Goal: Information Seeking & Learning: Find contact information

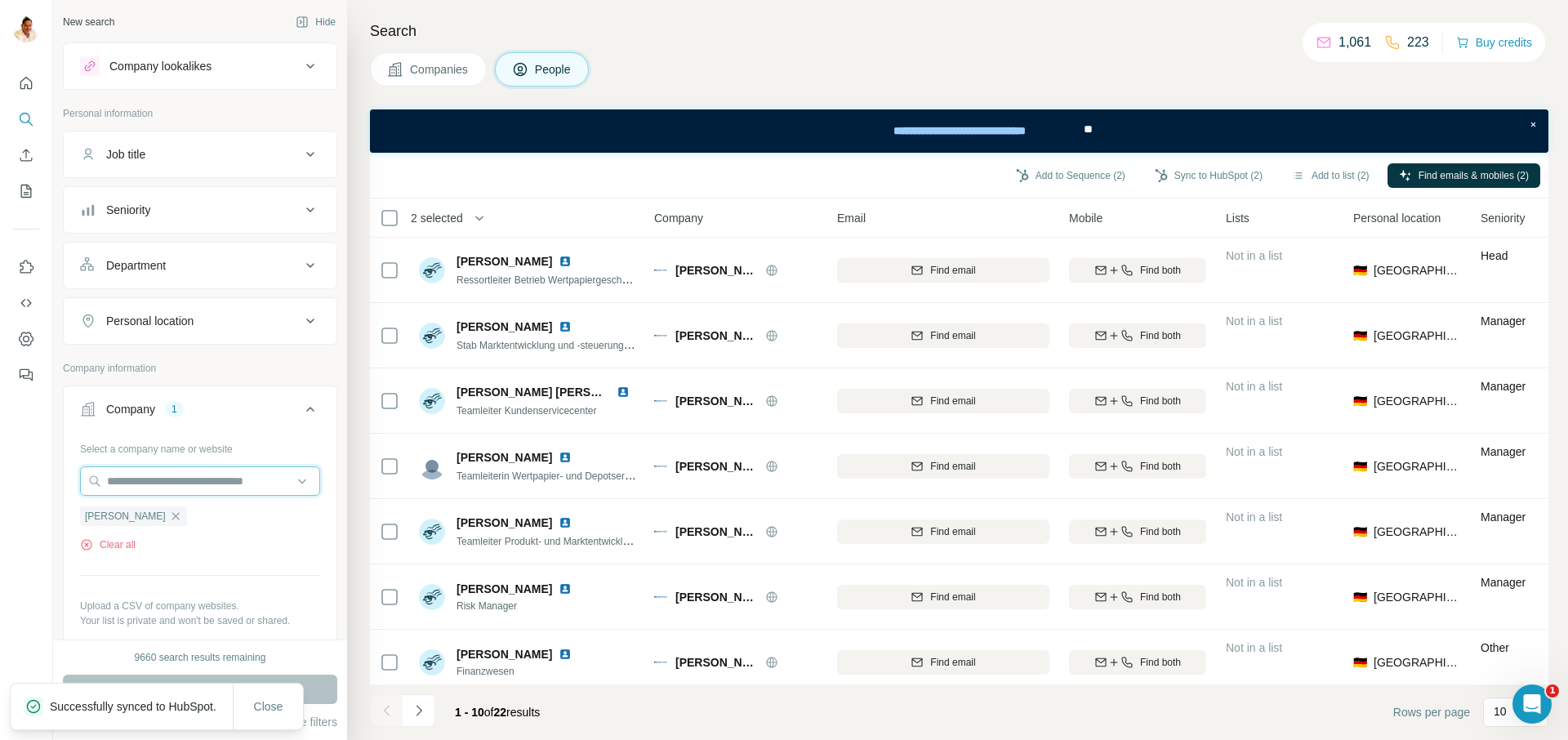
drag, startPoint x: 167, startPoint y: 479, endPoint x: 140, endPoint y: 497, distance: 32.4
click at [166, 479] on input "text" at bounding box center [200, 480] width 240 height 29
click at [180, 583] on div "Select a company name or website GENO Broker Clear all Upload a CSV of company …" at bounding box center [200, 552] width 240 height 235
drag, startPoint x: 156, startPoint y: 514, endPoint x: 165, endPoint y: 491, distance: 24.7
click at [169, 513] on icon "button" at bounding box center [176, 516] width 13 height 13
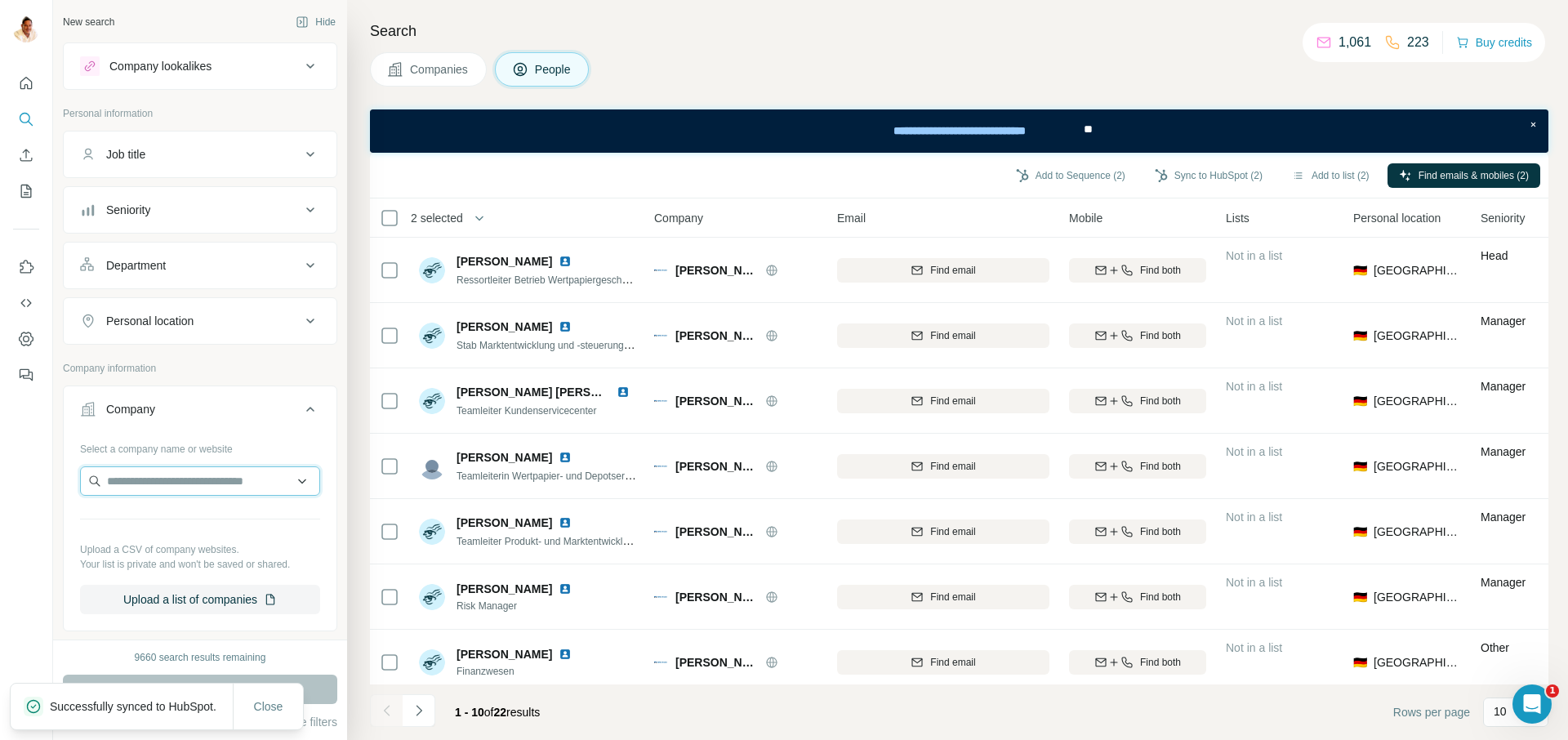
click at [167, 487] on input "text" at bounding box center [200, 480] width 240 height 29
type input "**********"
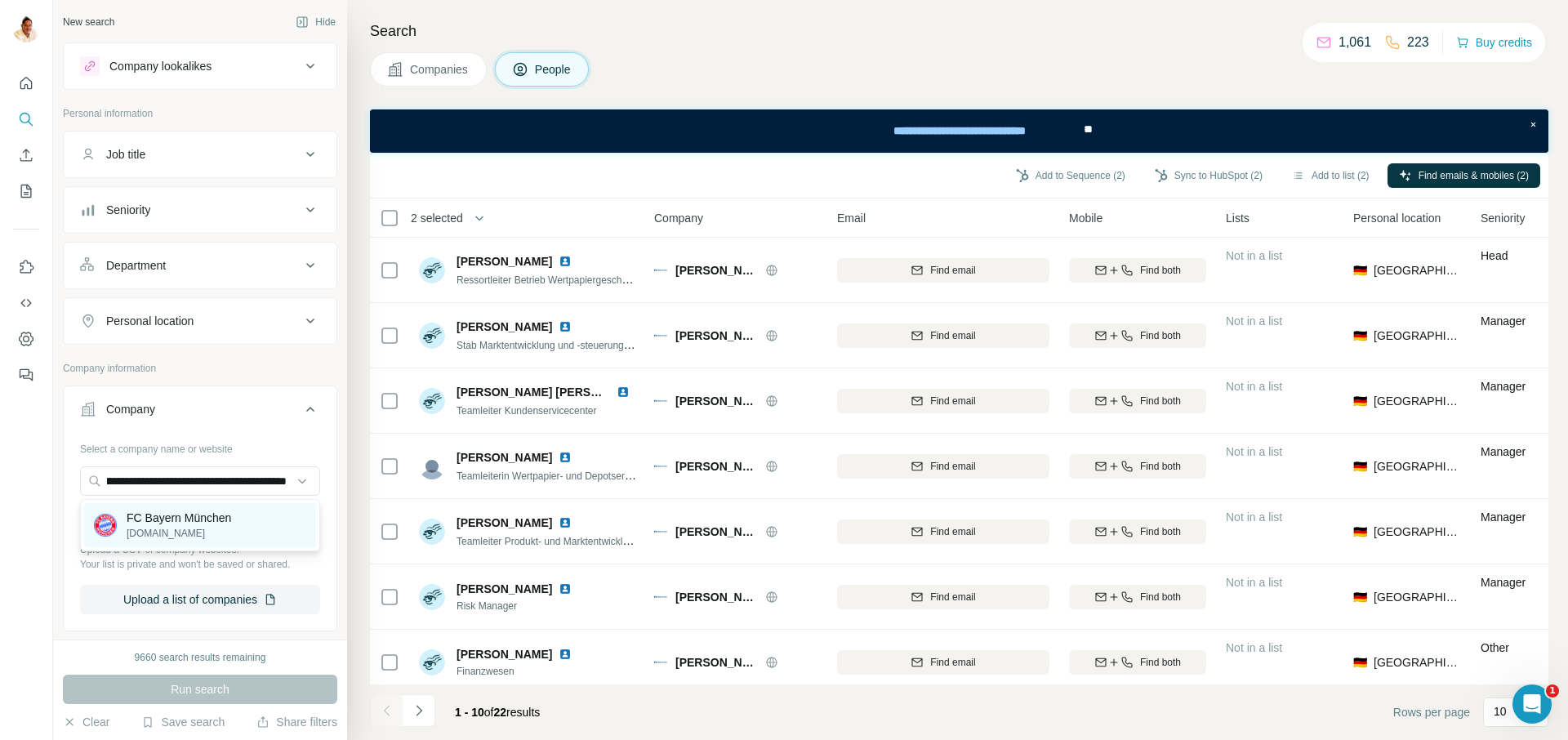
scroll to position [0, 0]
click at [252, 527] on div "FC Bayern München [DOMAIN_NAME]" at bounding box center [200, 524] width 232 height 44
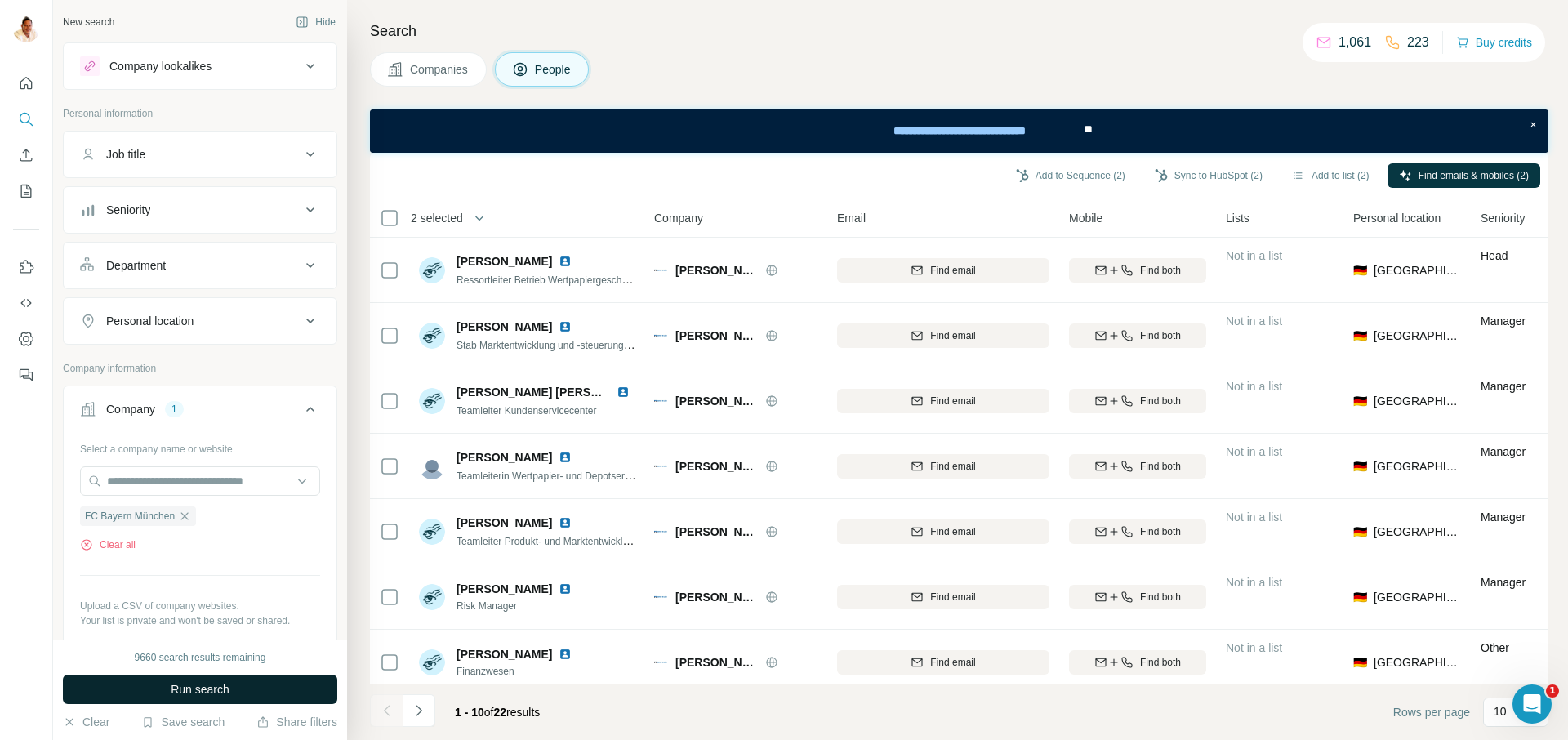
click at [205, 688] on span "Run search" at bounding box center [200, 689] width 59 height 17
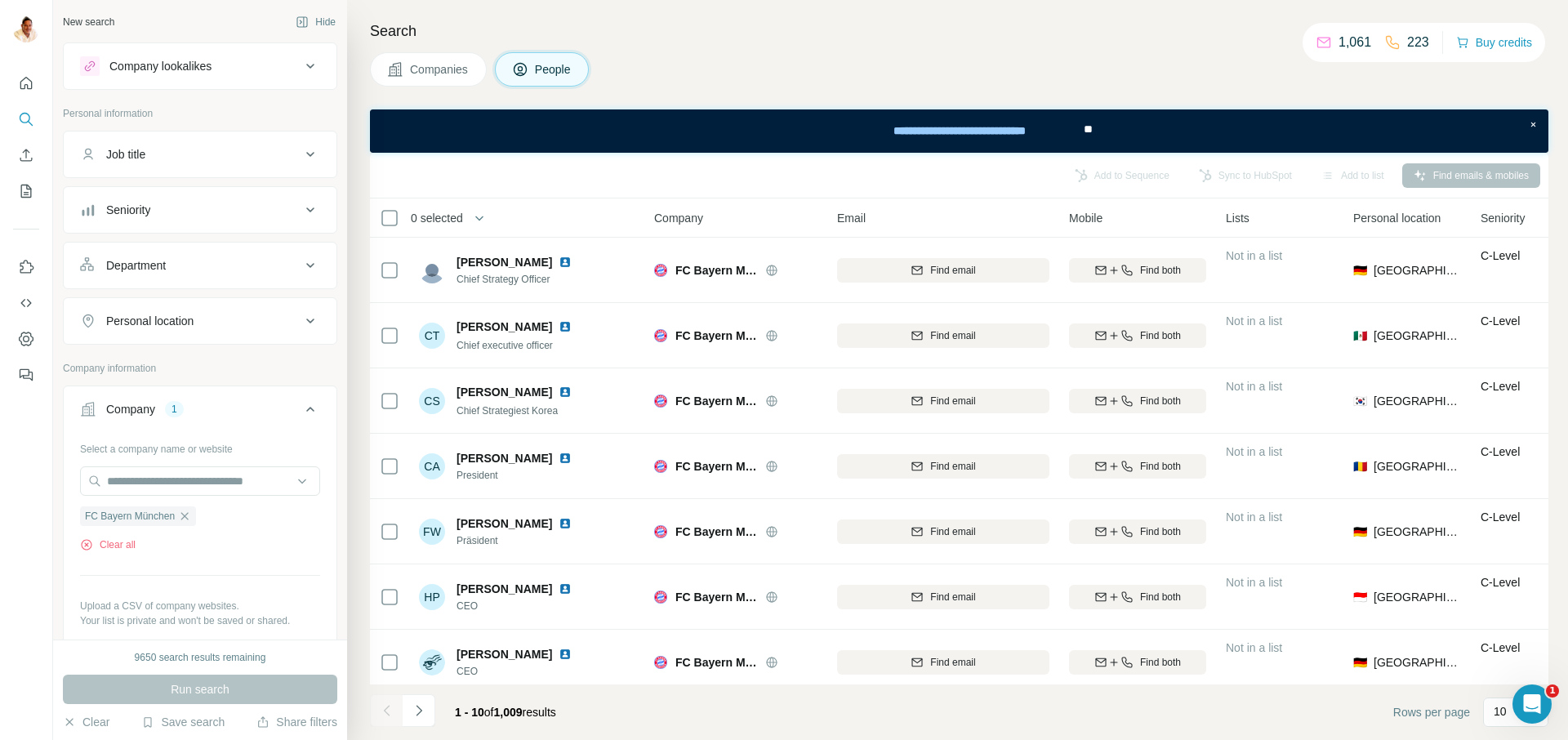
click at [457, 66] on span "Companies" at bounding box center [439, 69] width 59 height 17
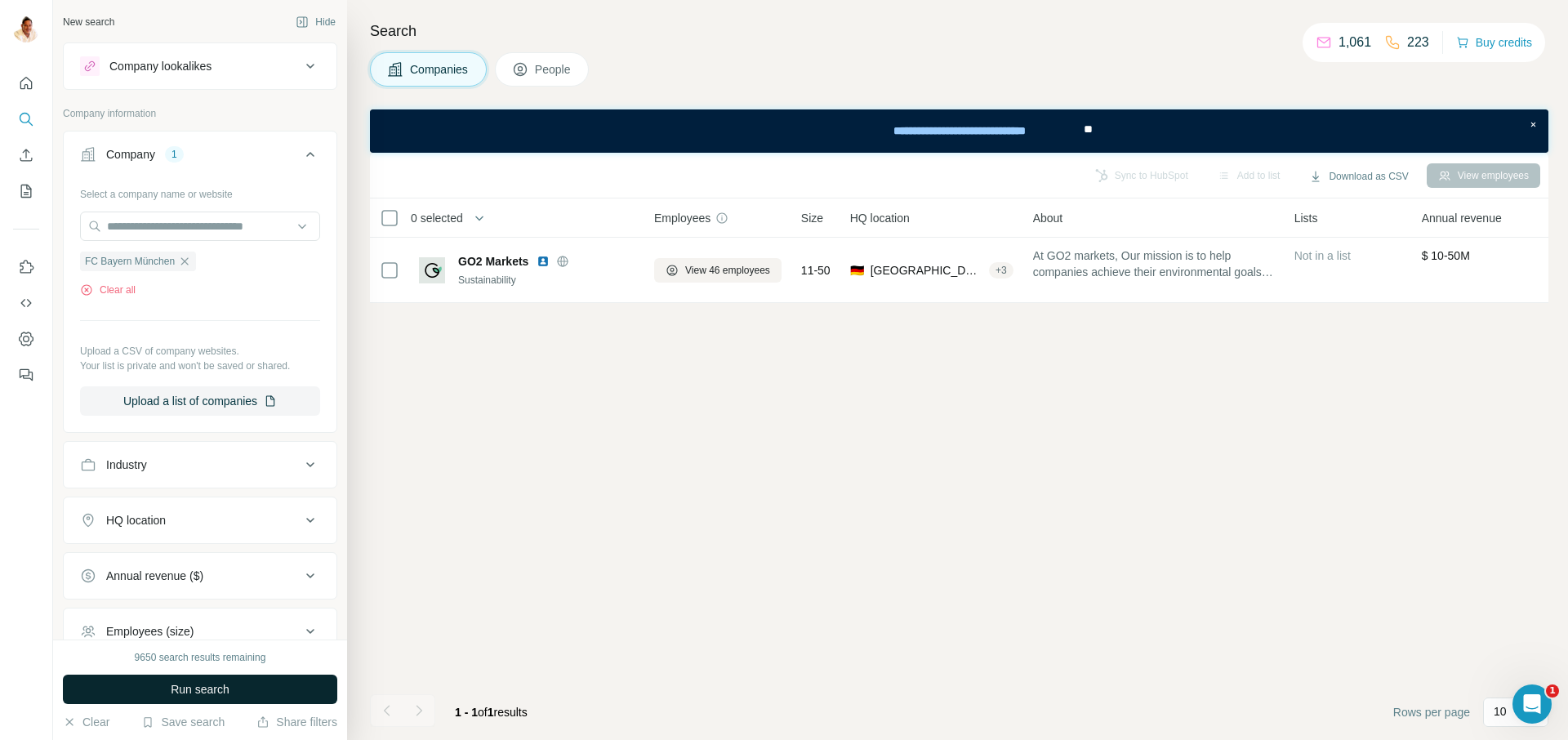
click at [187, 684] on span "Run search" at bounding box center [200, 689] width 59 height 17
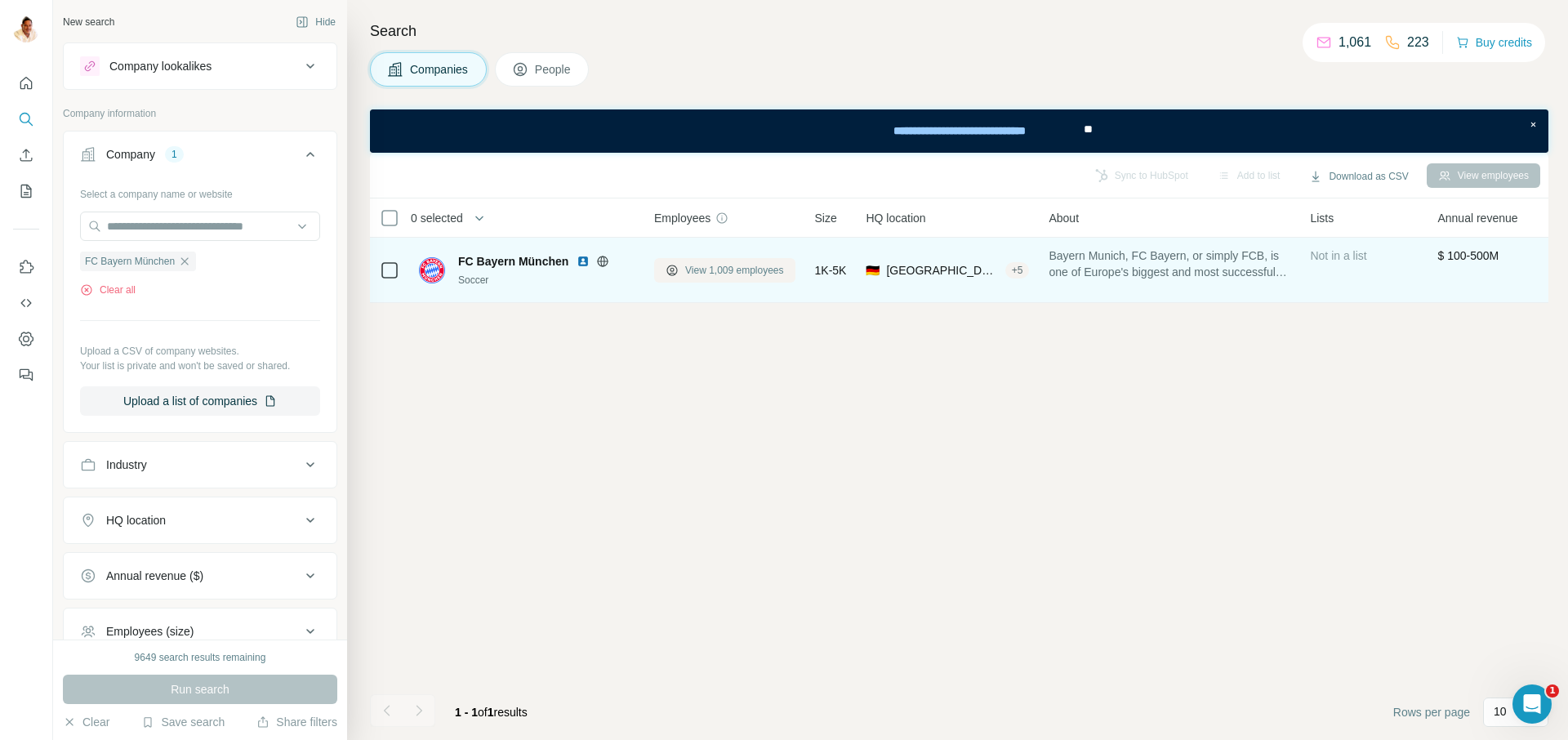
click at [757, 268] on span "View 1,009 employees" at bounding box center [734, 270] width 99 height 15
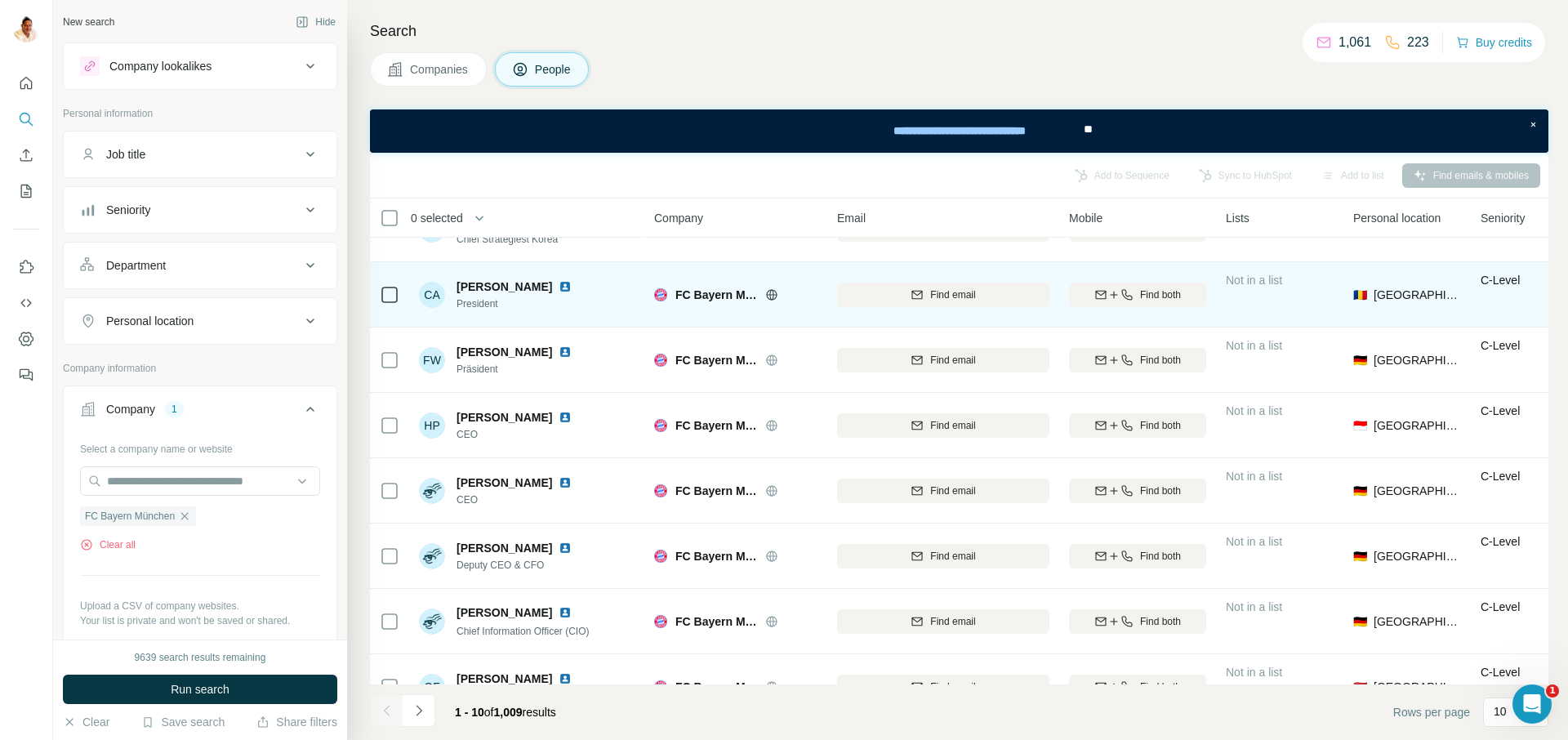
scroll to position [207, 0]
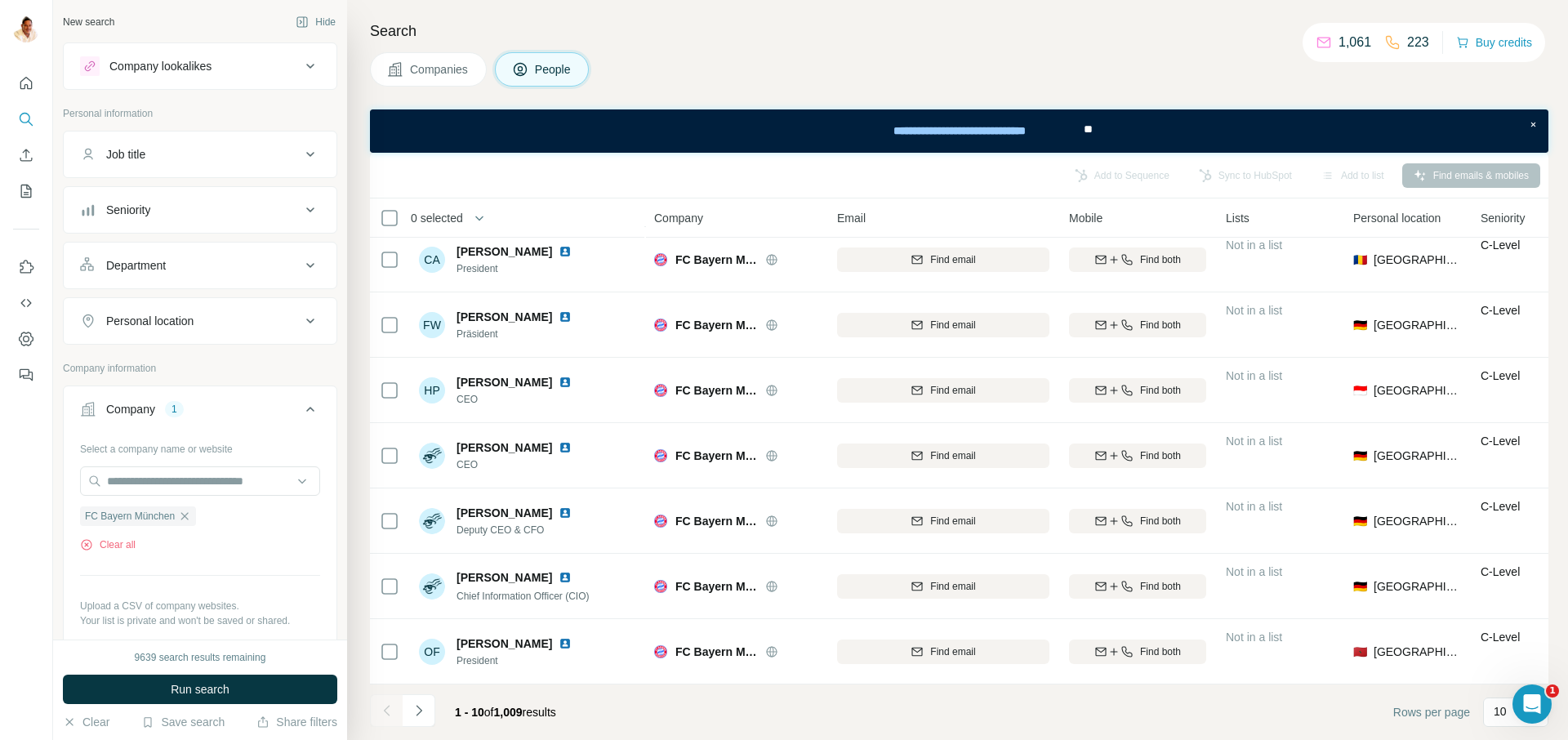
click at [424, 711] on icon "Navigate to next page" at bounding box center [419, 711] width 17 height 17
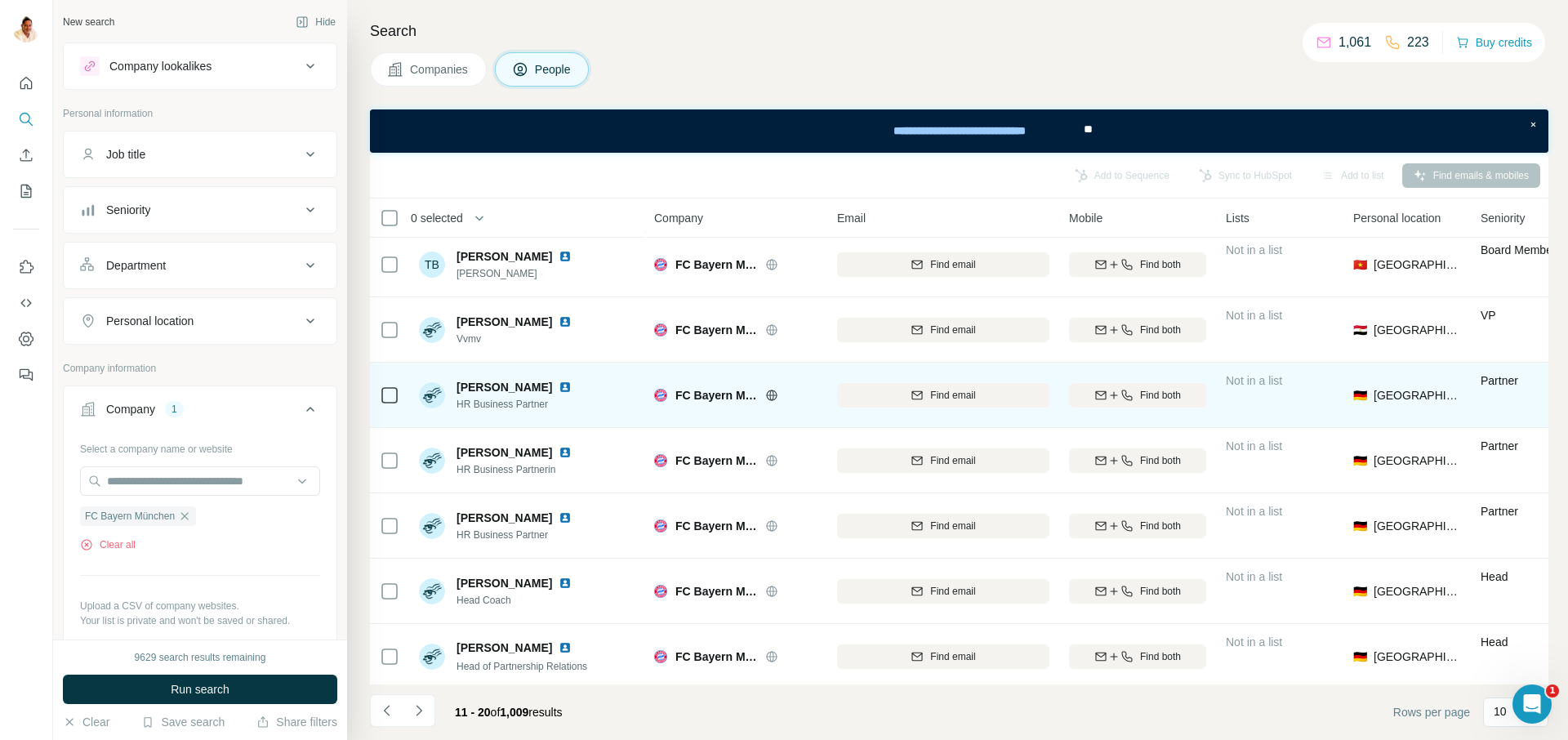
click at [559, 386] on img at bounding box center [565, 387] width 13 height 13
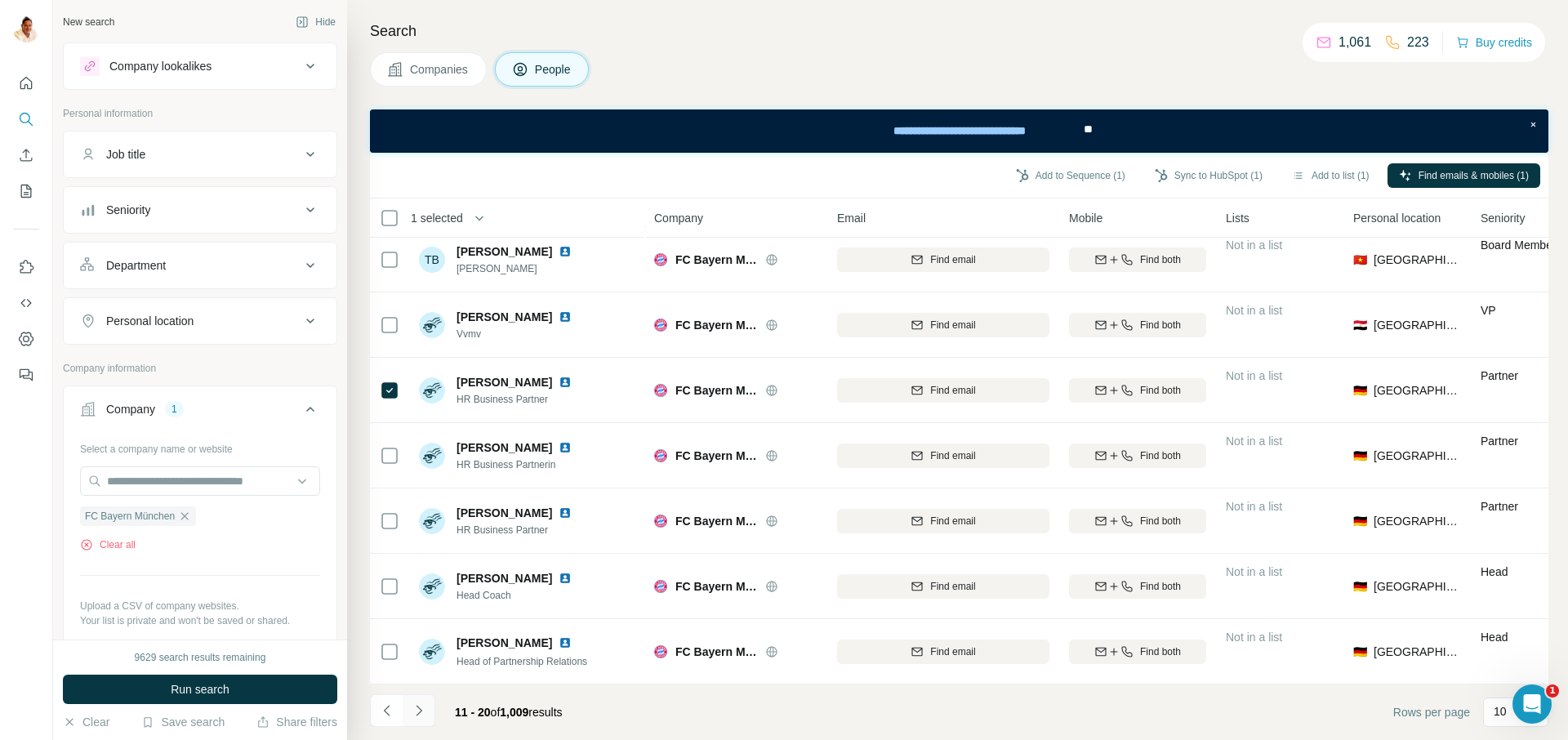
click at [411, 713] on icon "Navigate to next page" at bounding box center [419, 711] width 17 height 17
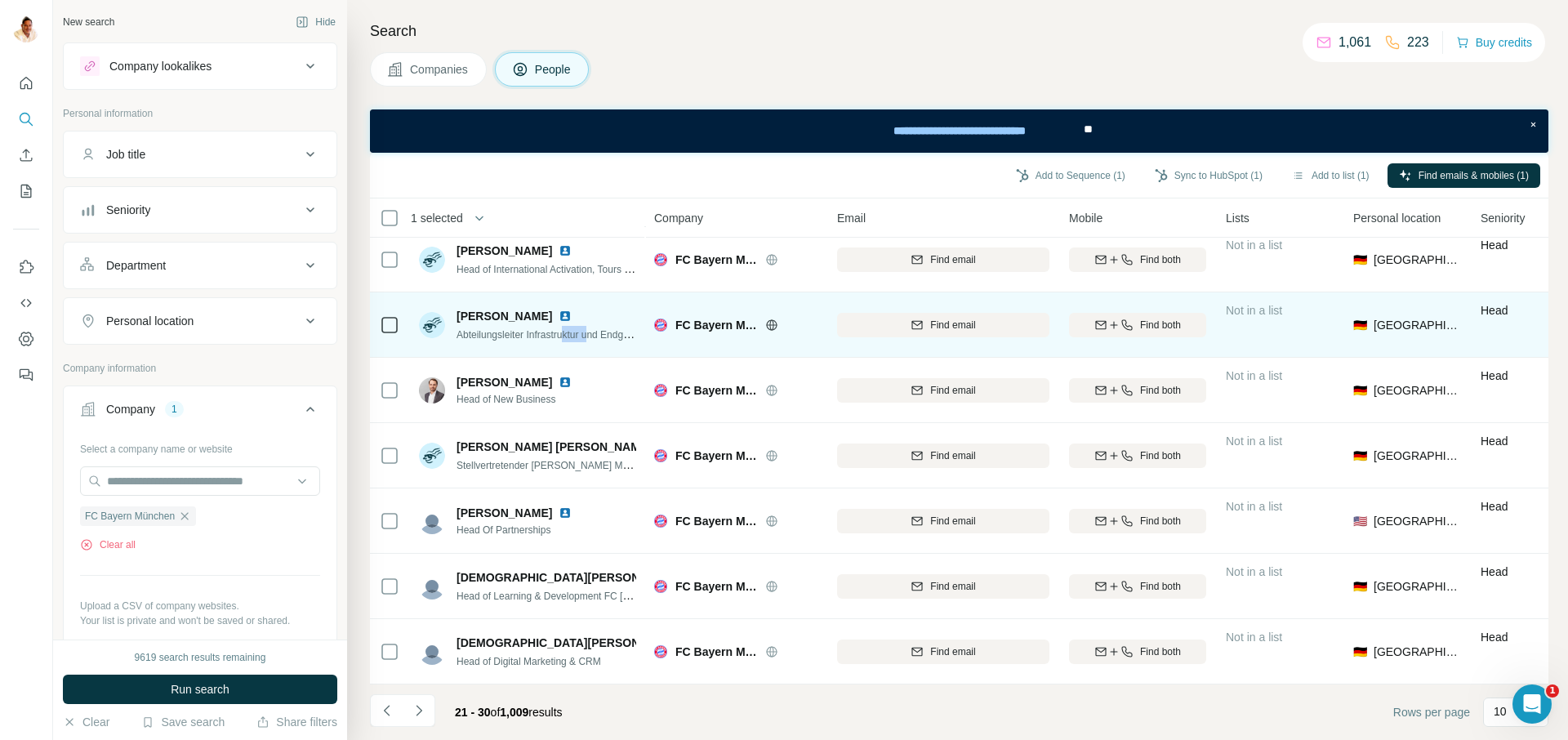
drag, startPoint x: 588, startPoint y: 334, endPoint x: 598, endPoint y: 336, distance: 10.2
click at [598, 336] on span "Abteilungsleiter Infrastruktur und Endgeräte" at bounding box center [551, 334] width 189 height 13
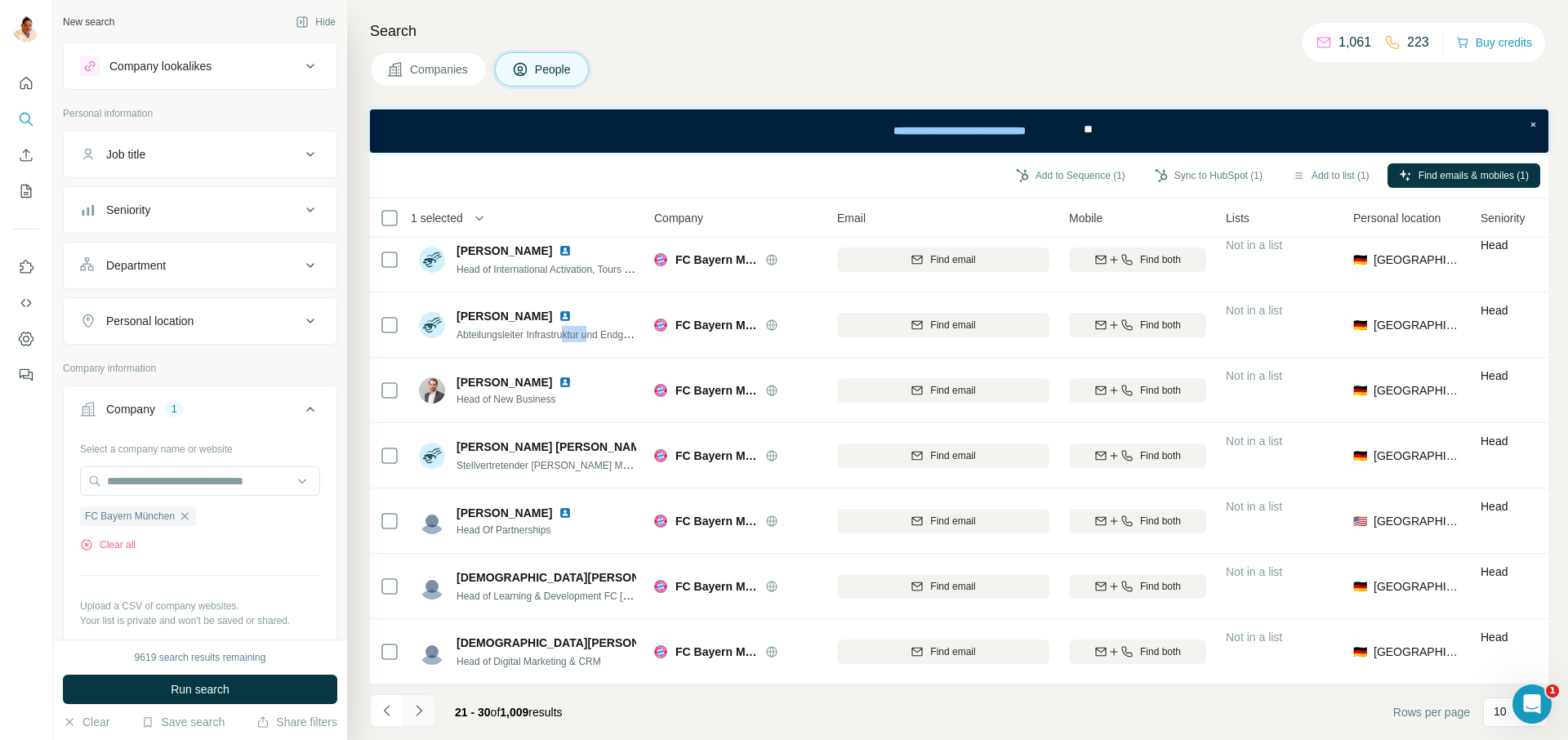
click at [417, 715] on icon "Navigate to next page" at bounding box center [419, 711] width 17 height 17
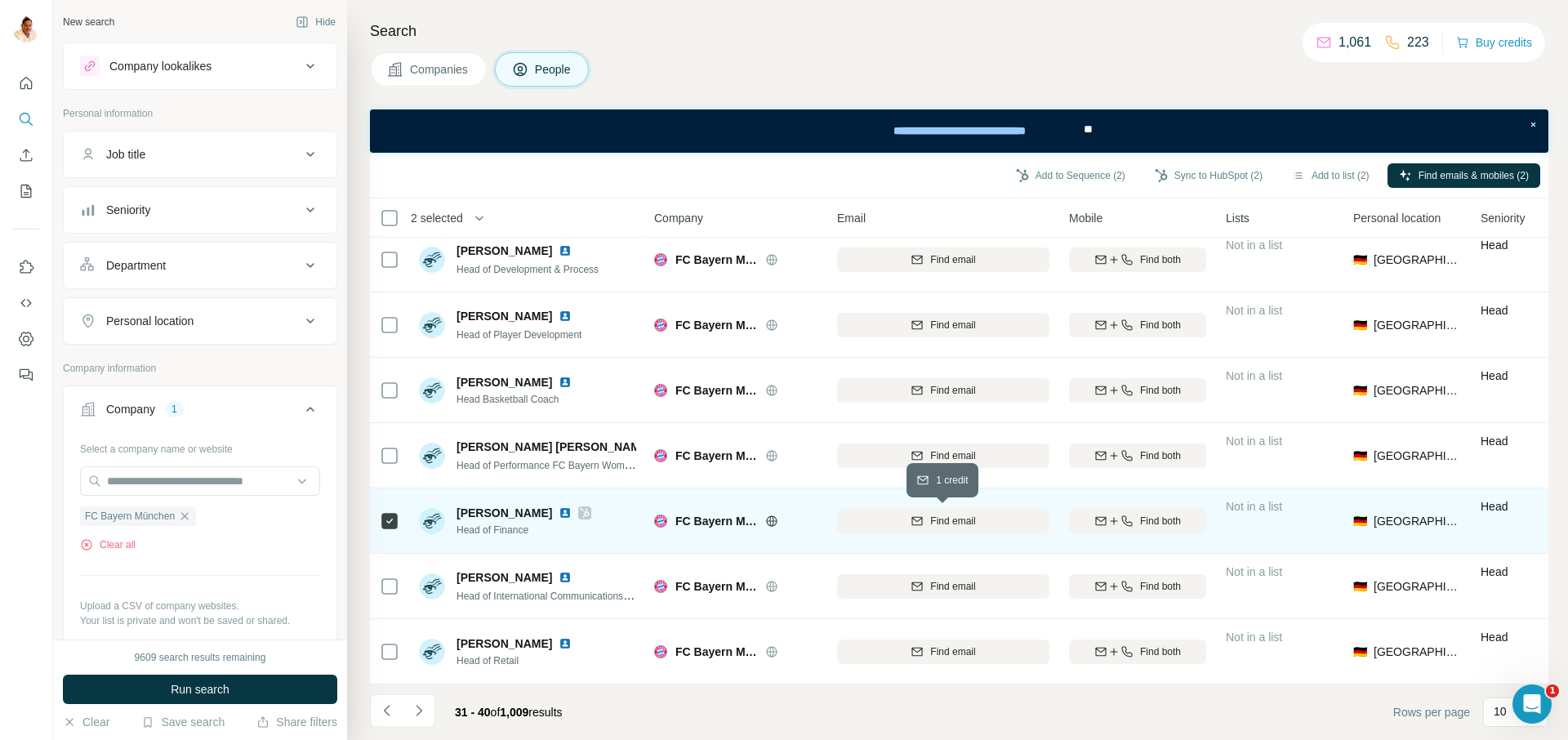
click at [953, 522] on span "Find email" at bounding box center [953, 521] width 45 height 15
click at [1120, 528] on button "Find both" at bounding box center [1137, 520] width 137 height 24
click at [1194, 177] on button "Sync to HubSpot (2)" at bounding box center [1208, 175] width 130 height 24
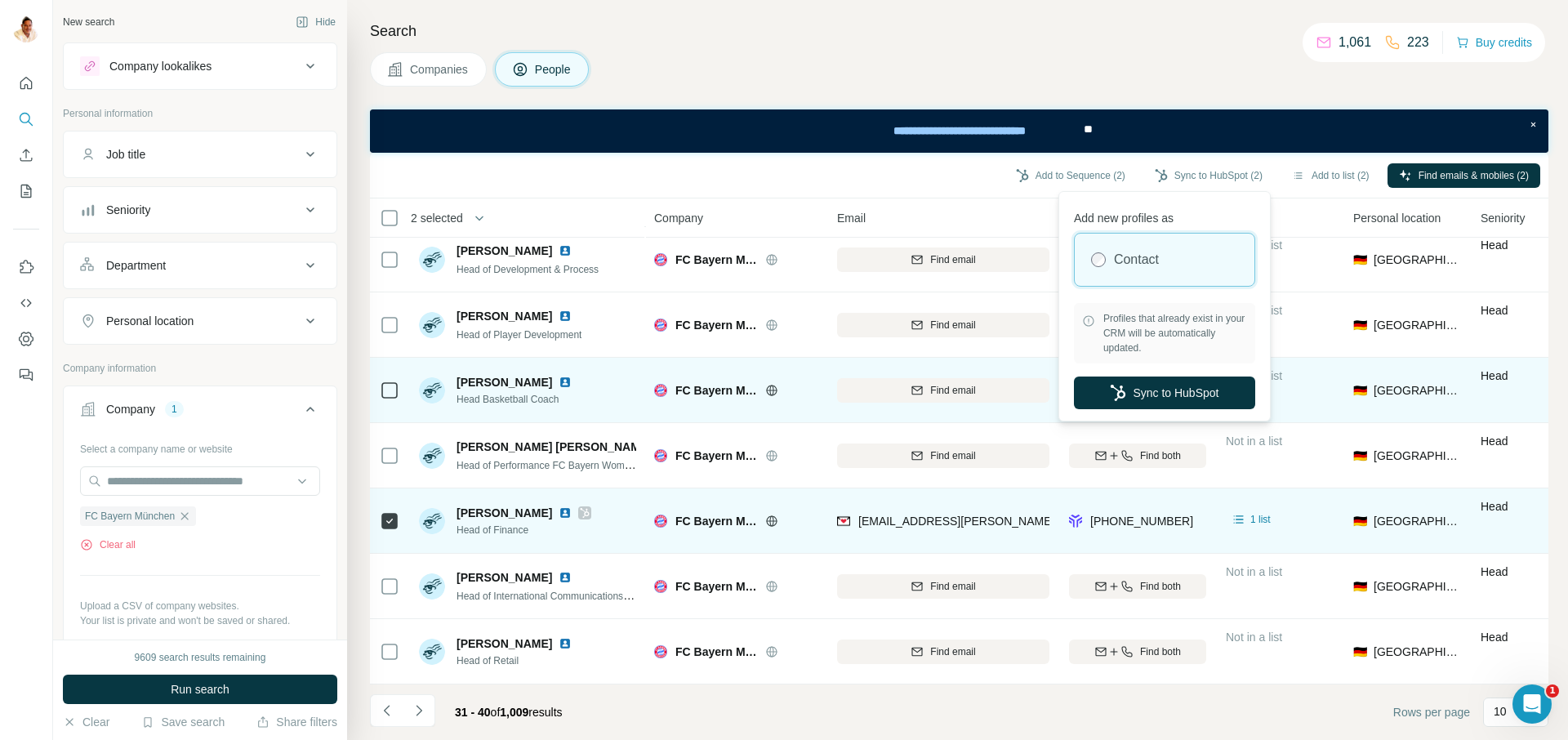
click at [1138, 388] on button "Sync to HubSpot" at bounding box center [1164, 392] width 181 height 33
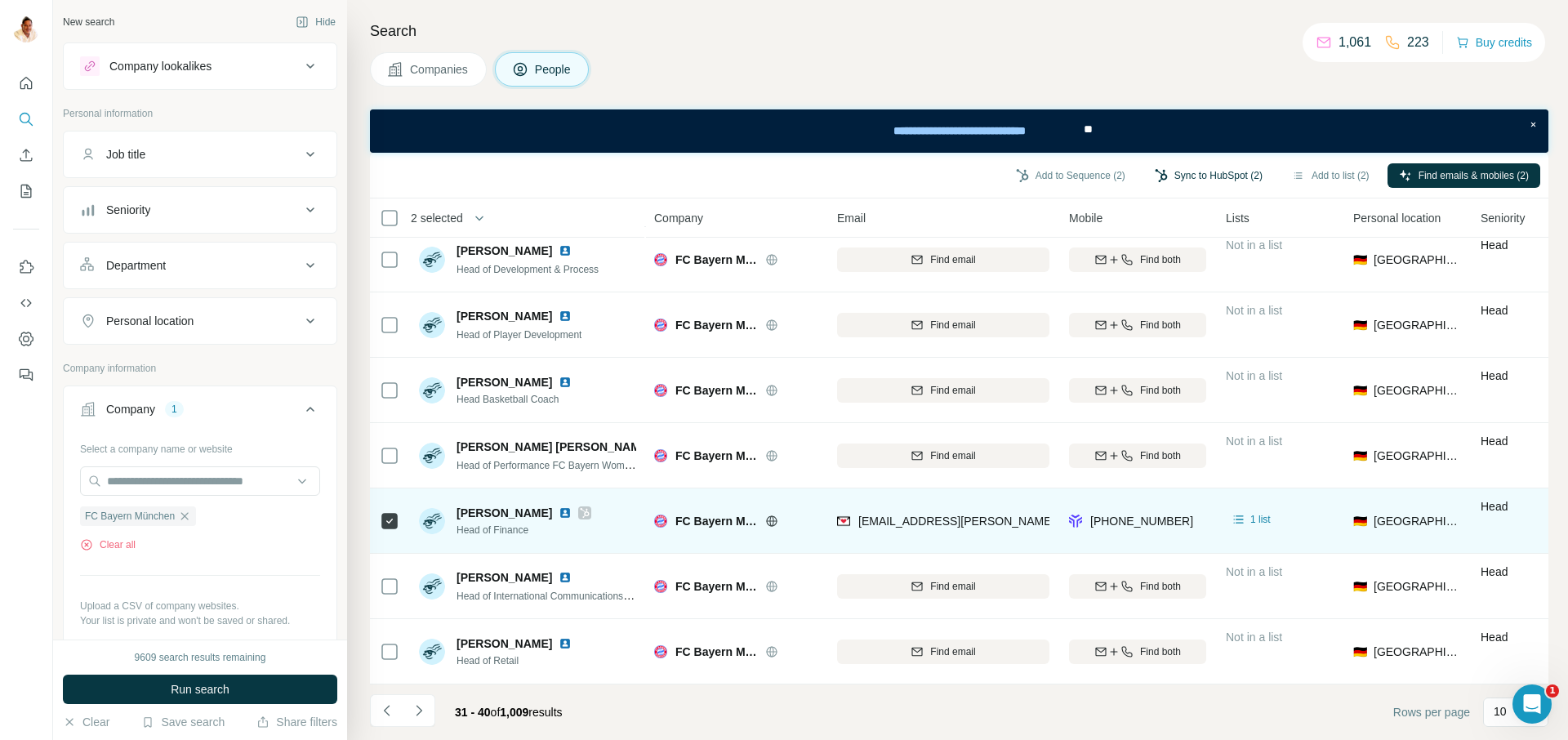
click at [1177, 172] on button "Sync to HubSpot (2)" at bounding box center [1208, 175] width 130 height 24
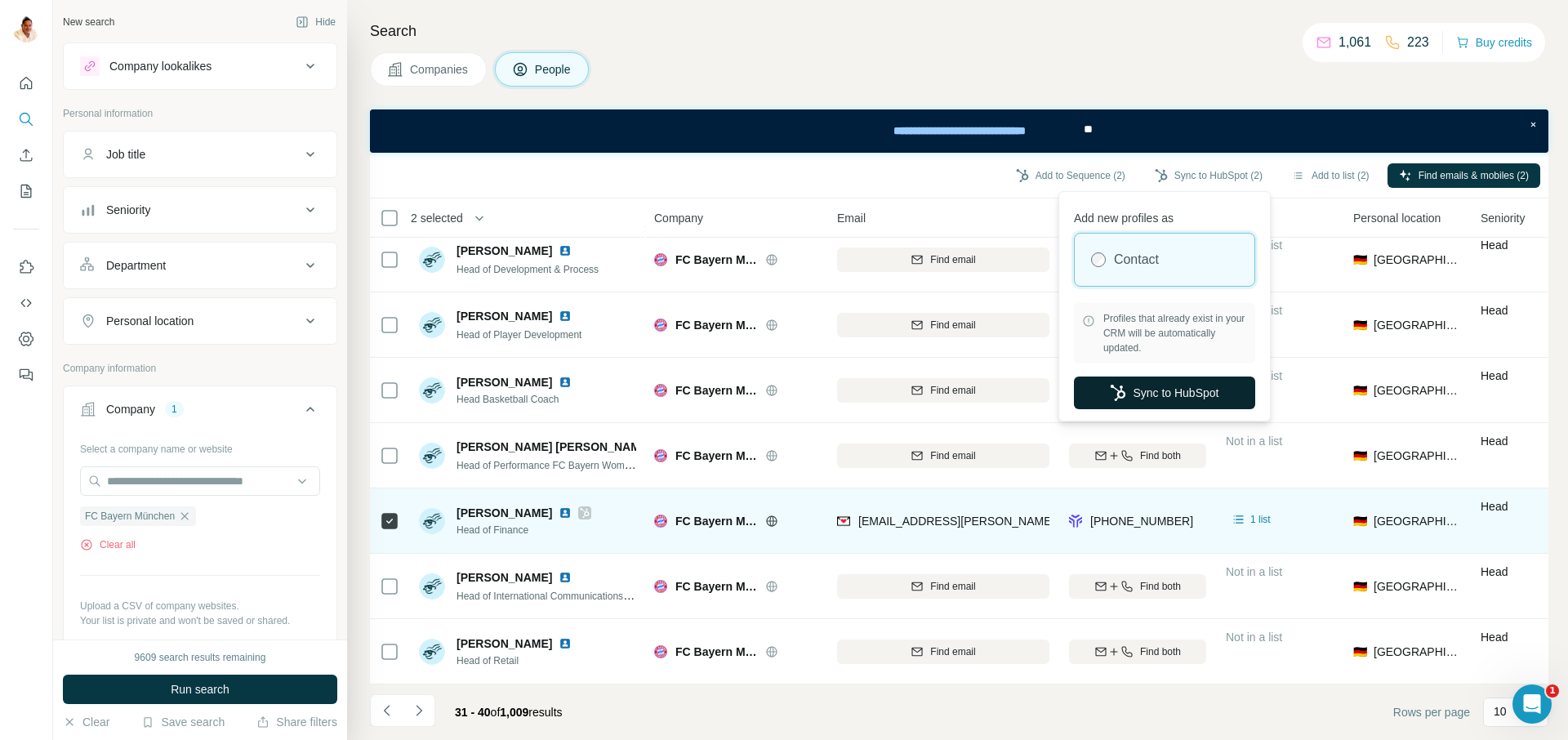
click at [1189, 385] on button "Sync to HubSpot" at bounding box center [1164, 392] width 181 height 33
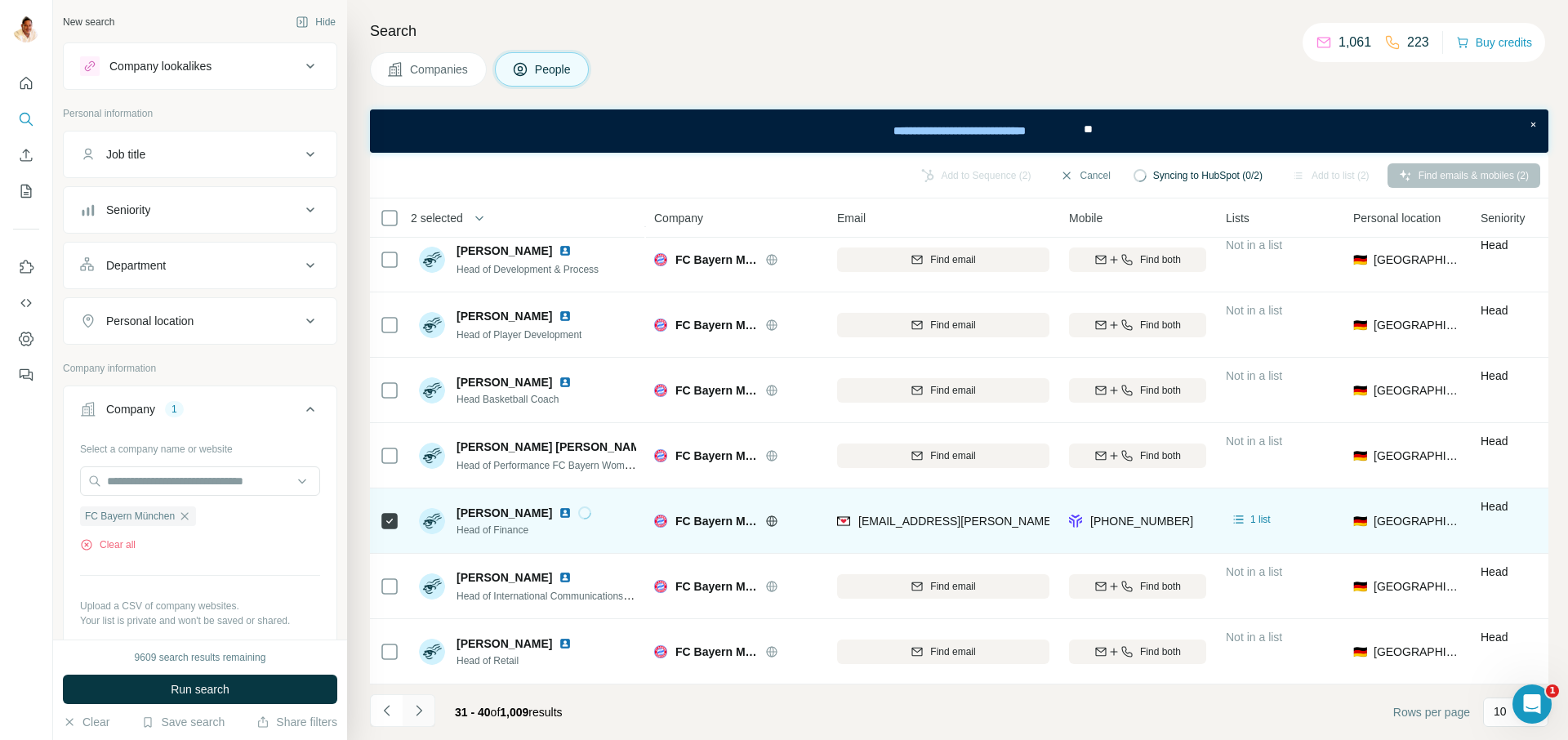
click at [416, 709] on icon "Navigate to next page" at bounding box center [419, 711] width 17 height 17
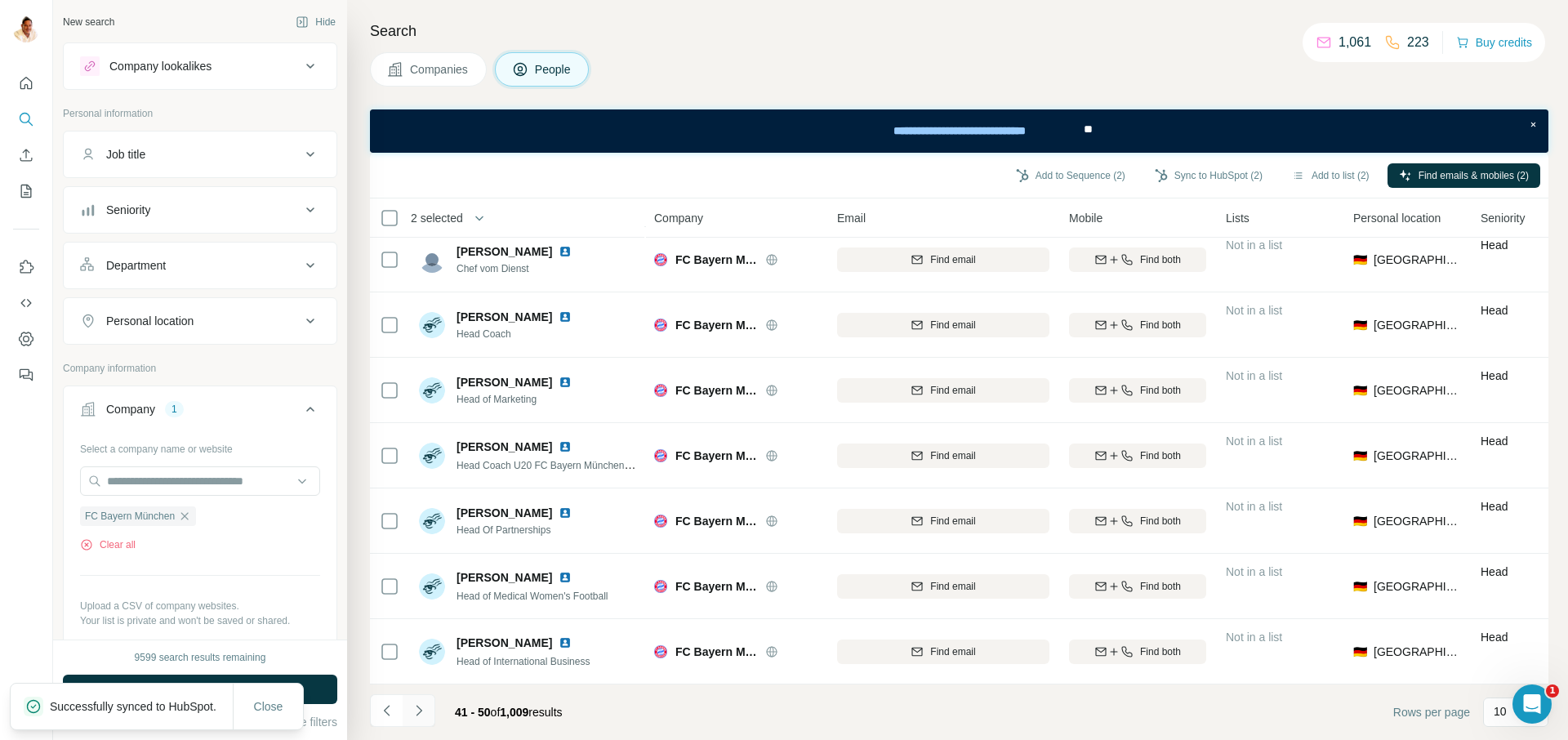
click at [418, 708] on icon "Navigate to next page" at bounding box center [419, 711] width 17 height 17
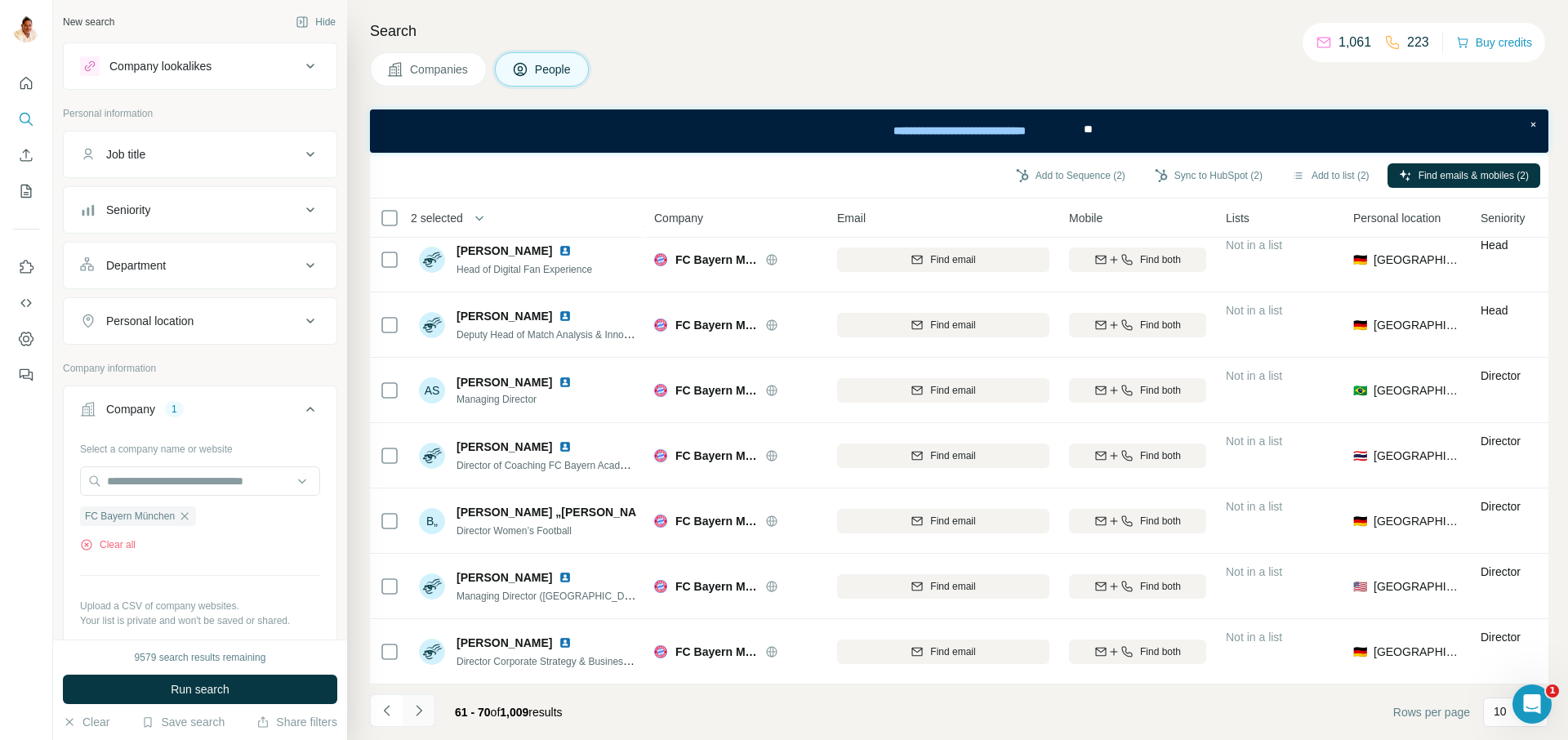
click at [418, 708] on icon "Navigate to next page" at bounding box center [419, 711] width 17 height 17
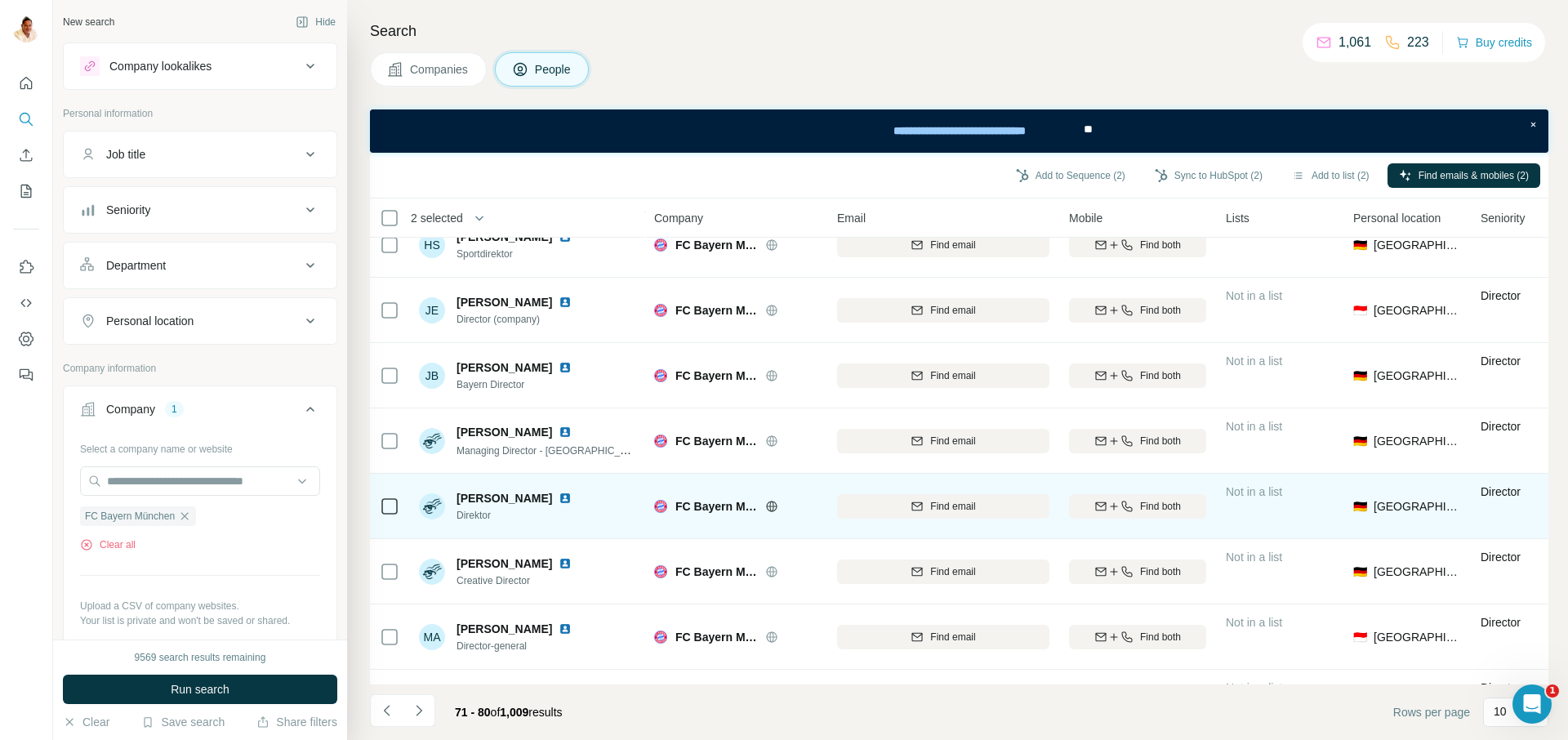
scroll to position [0, 0]
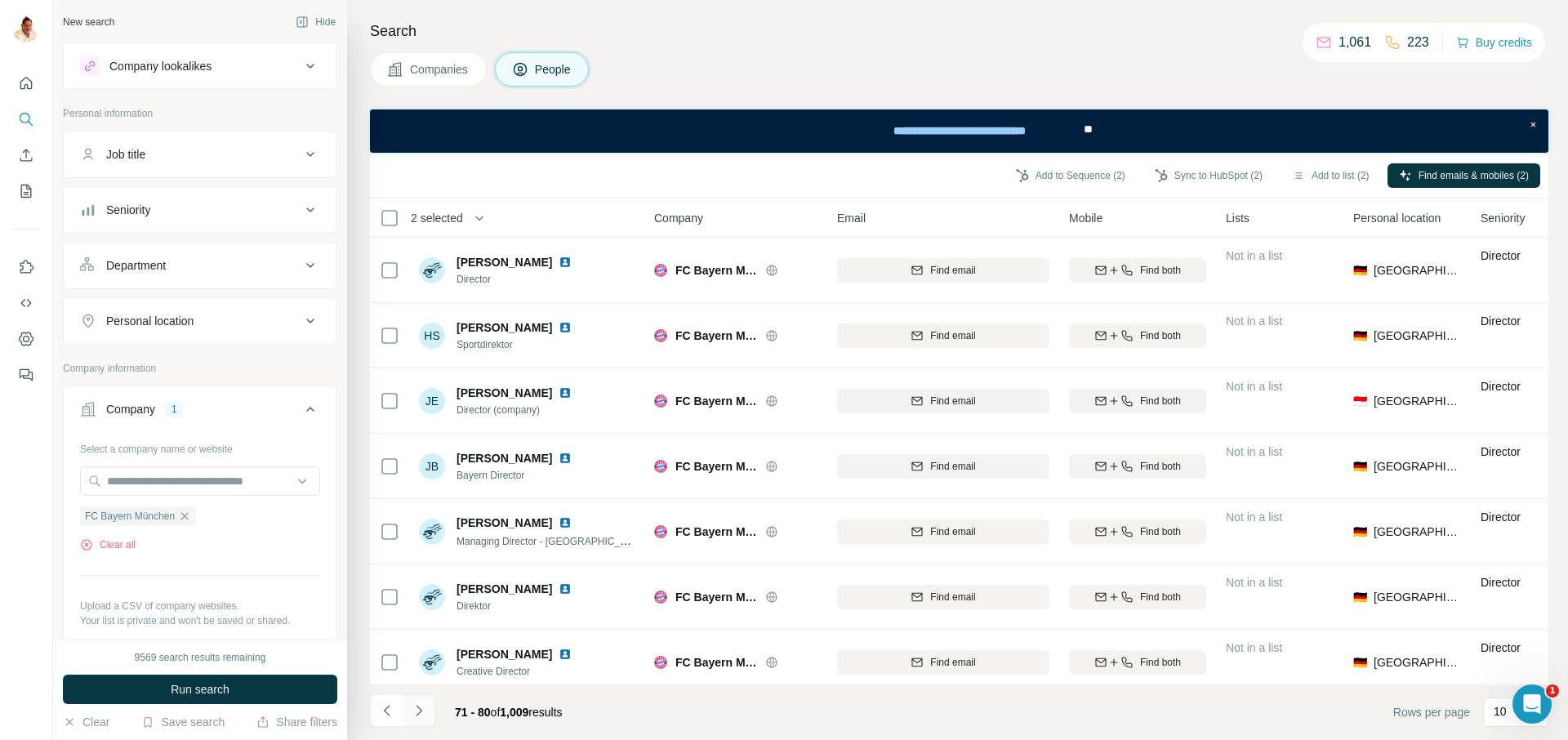
click at [417, 705] on icon "Navigate to next page" at bounding box center [419, 711] width 17 height 17
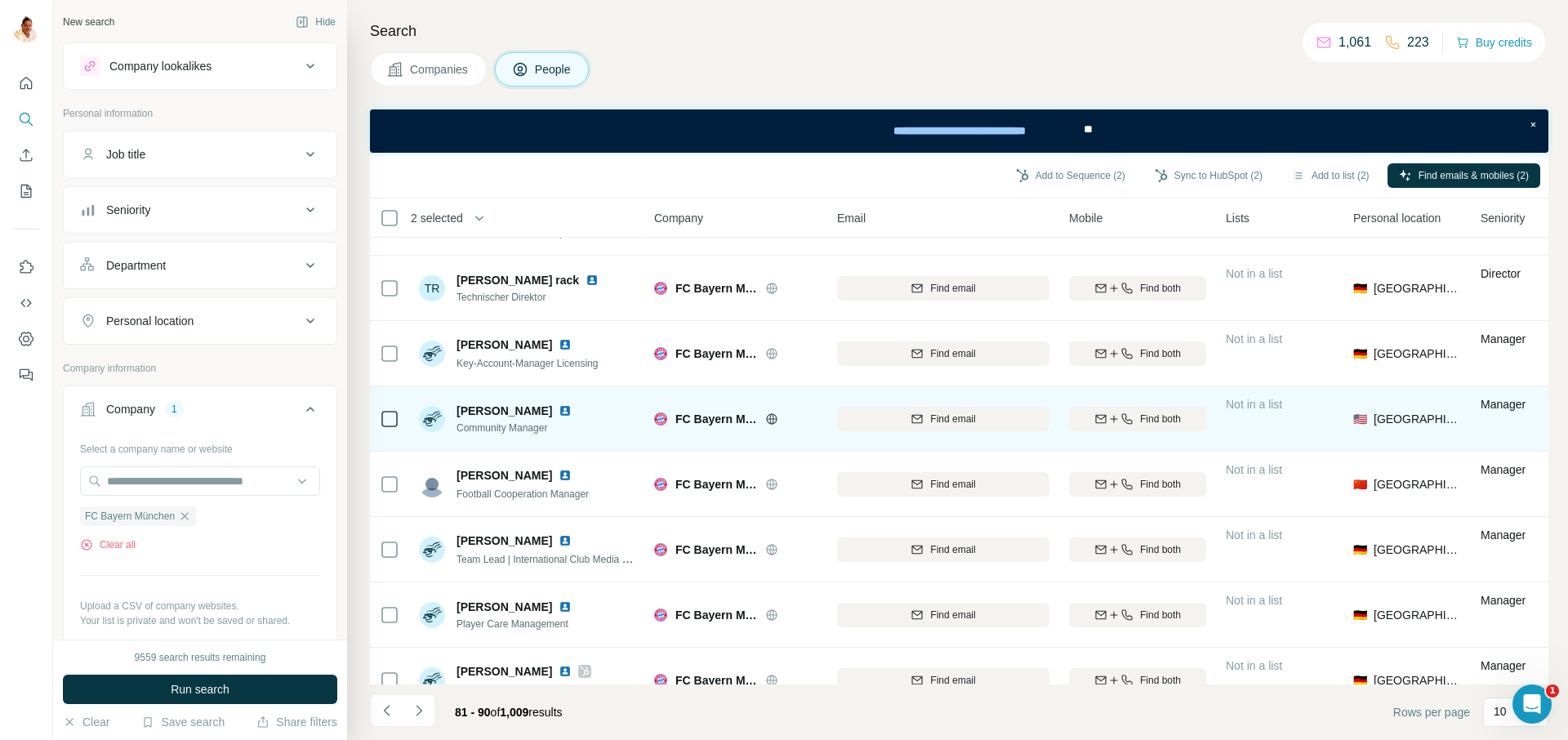
scroll to position [207, 0]
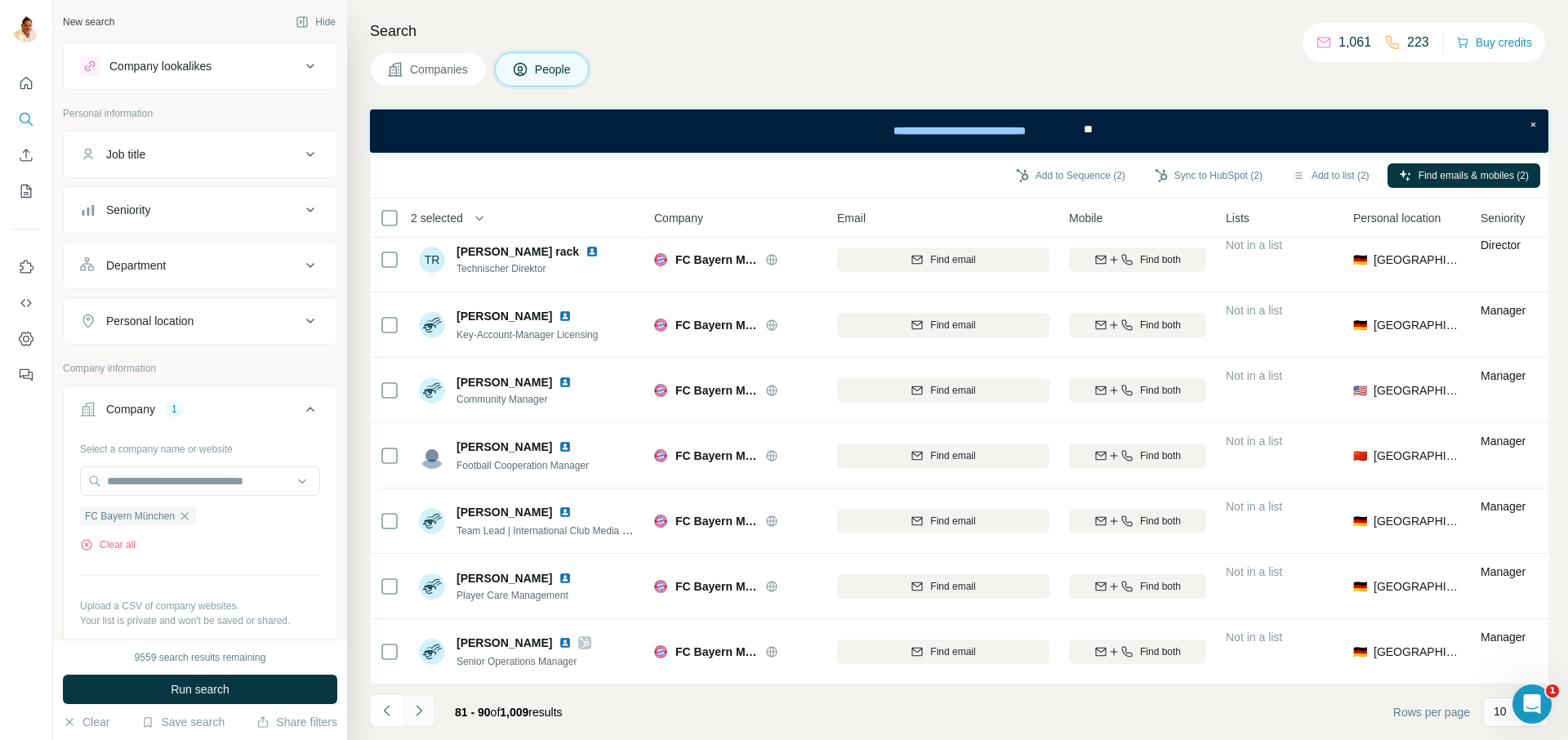
click at [418, 707] on icon "Navigate to next page" at bounding box center [418, 710] width 6 height 11
click at [388, 707] on icon "Navigate to previous page" at bounding box center [387, 711] width 17 height 17
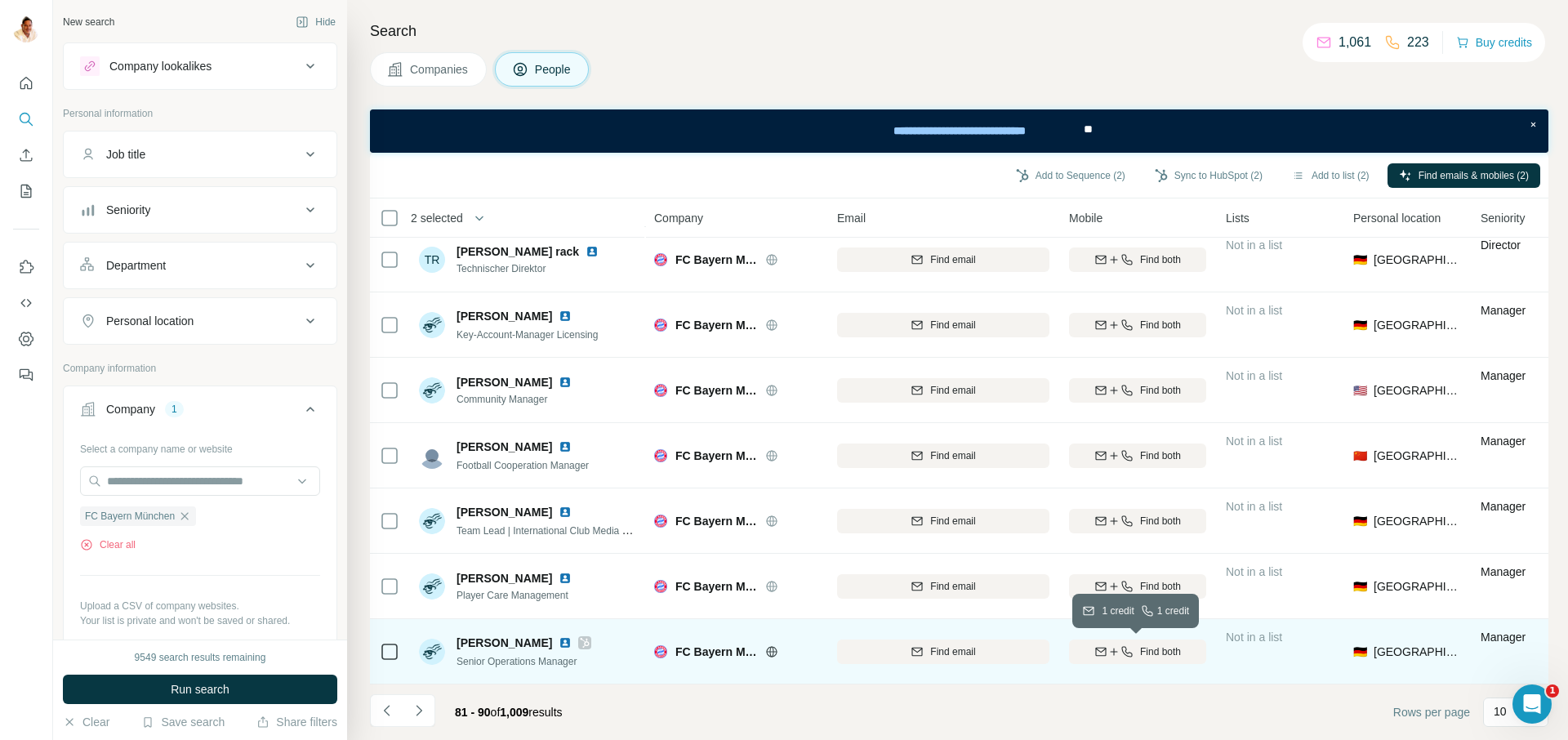
click at [1142, 644] on span "Find both" at bounding box center [1160, 651] width 41 height 15
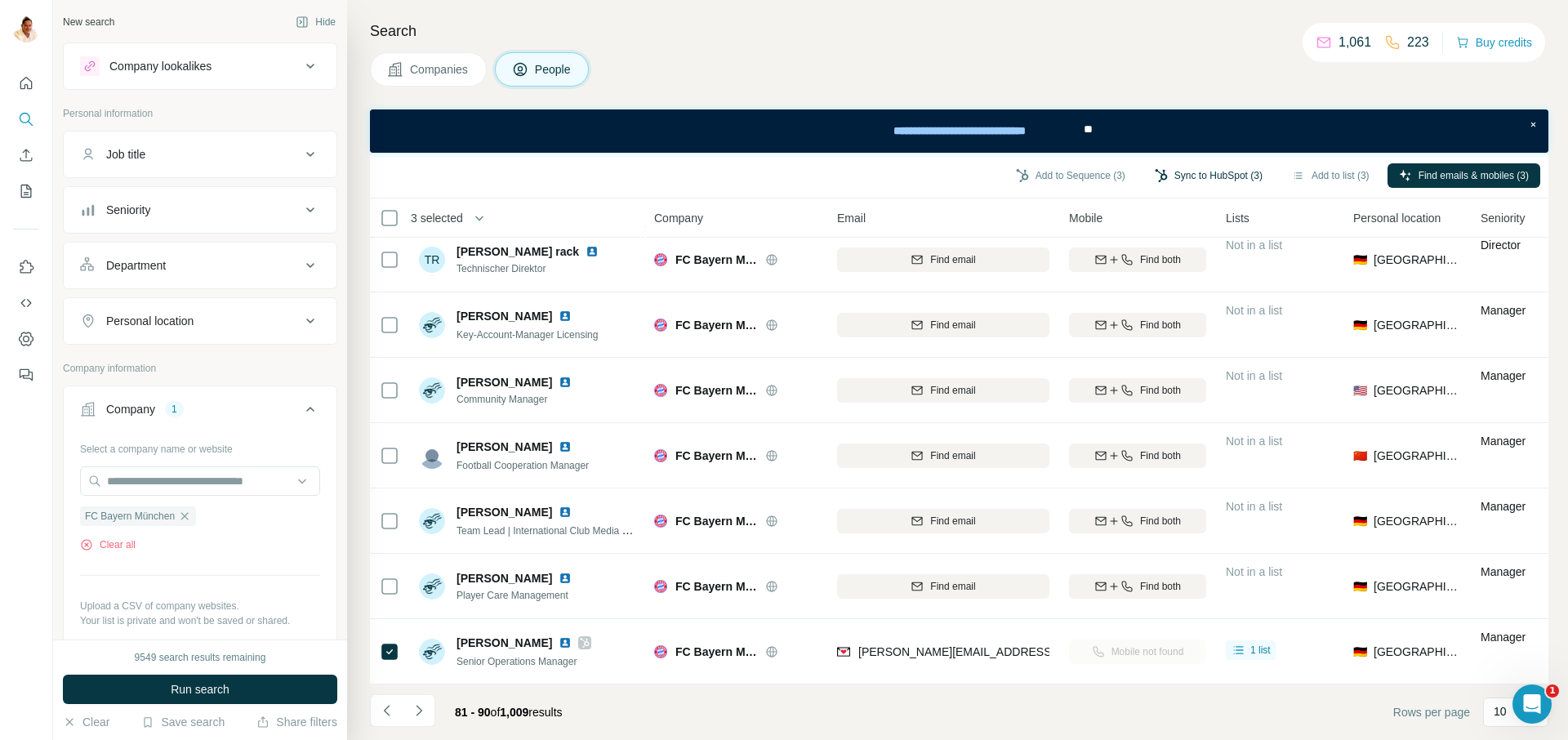
click at [1187, 175] on button "Sync to HubSpot (3)" at bounding box center [1208, 175] width 130 height 24
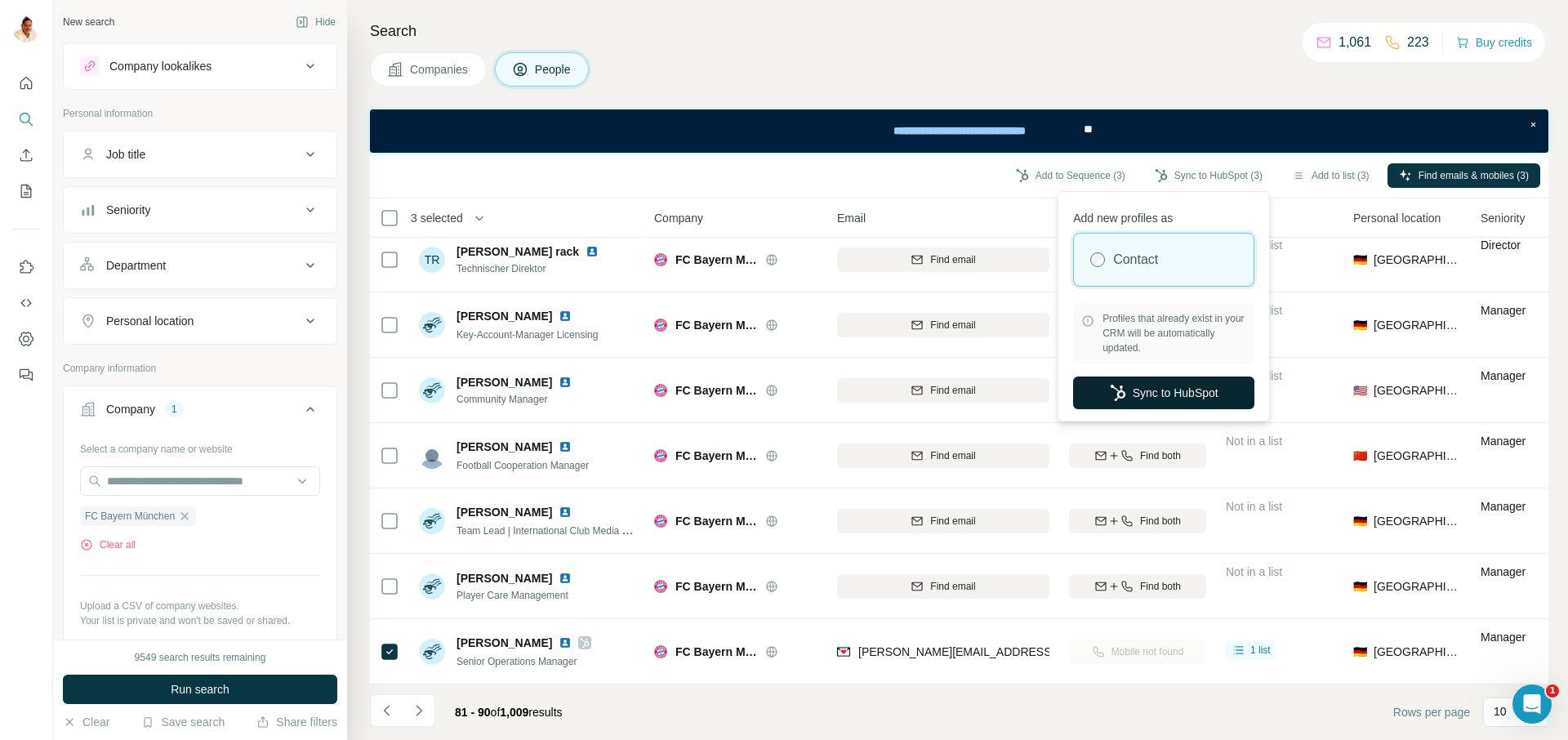
click at [1162, 388] on button "Sync to HubSpot" at bounding box center [1163, 392] width 181 height 33
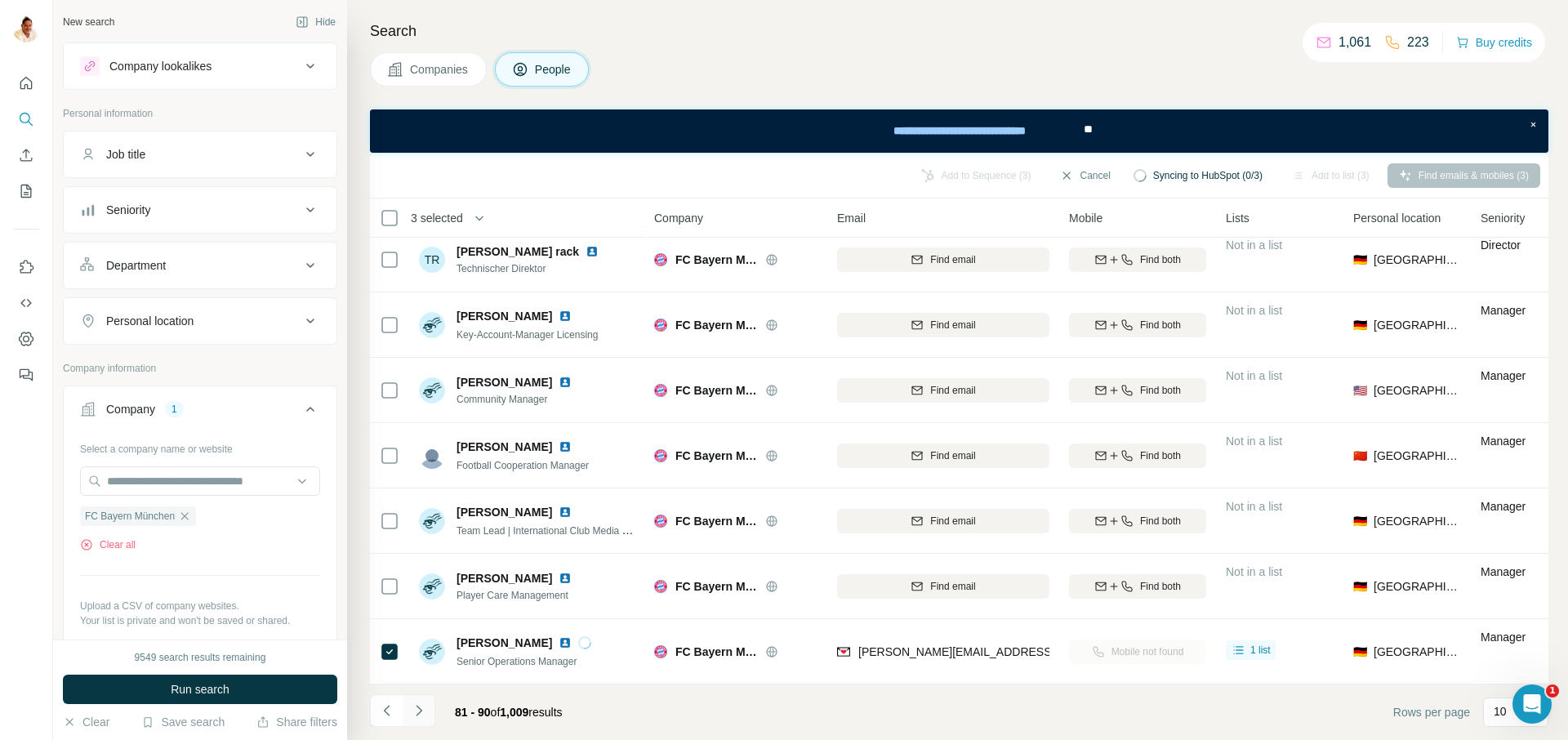
click at [417, 707] on icon "Navigate to next page" at bounding box center [418, 710] width 6 height 11
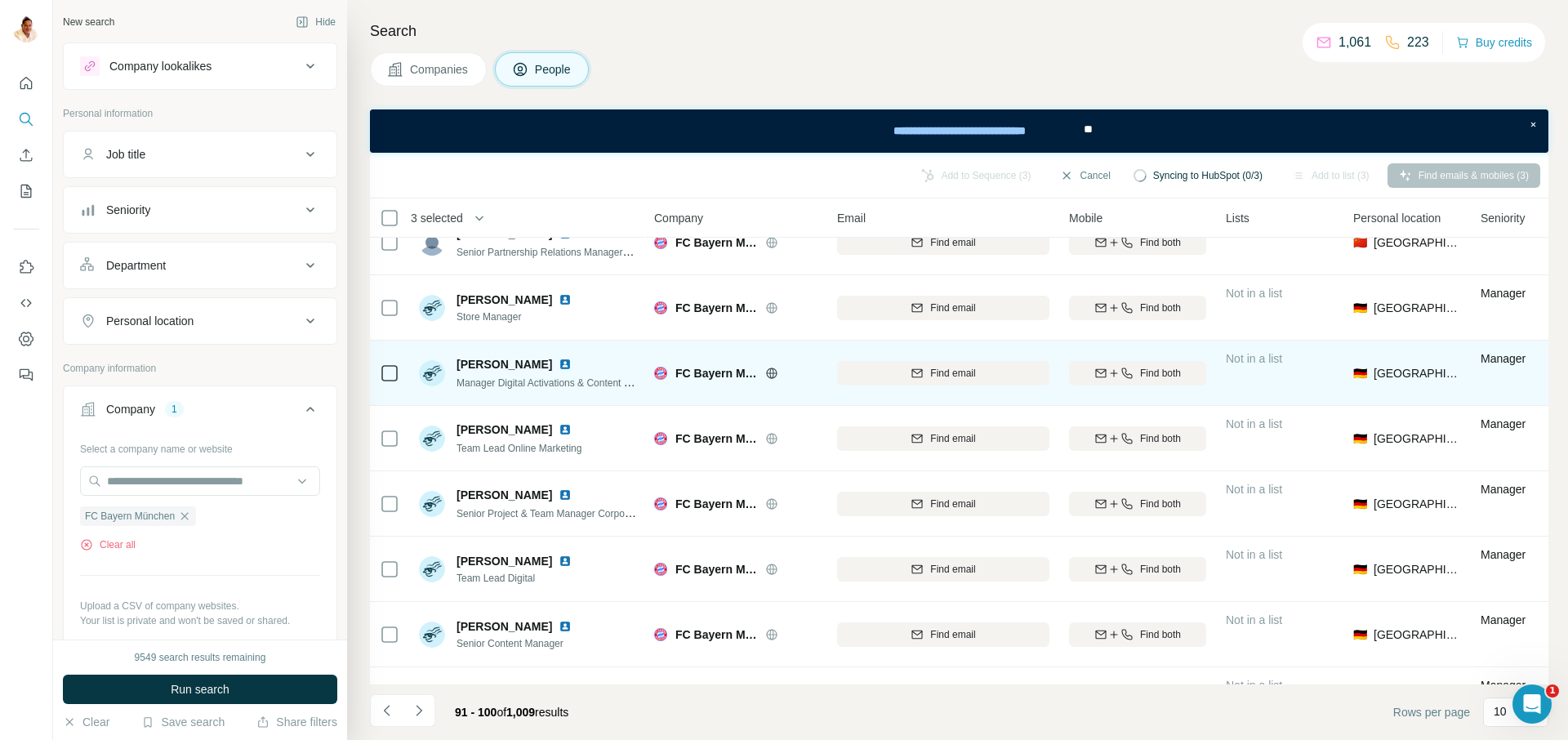
scroll to position [0, 0]
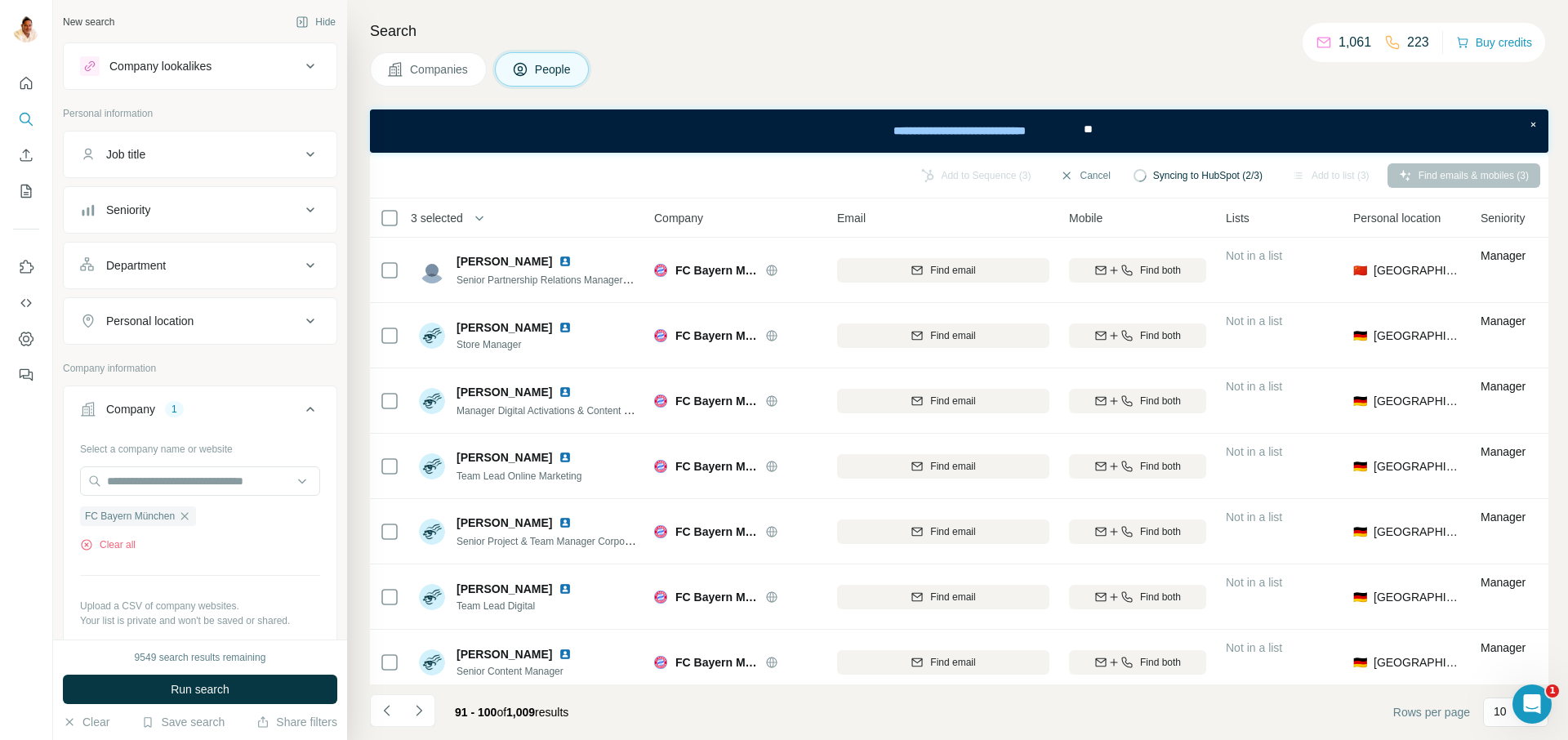
click at [421, 702] on icon "Navigate to next page" at bounding box center [419, 711] width 17 height 17
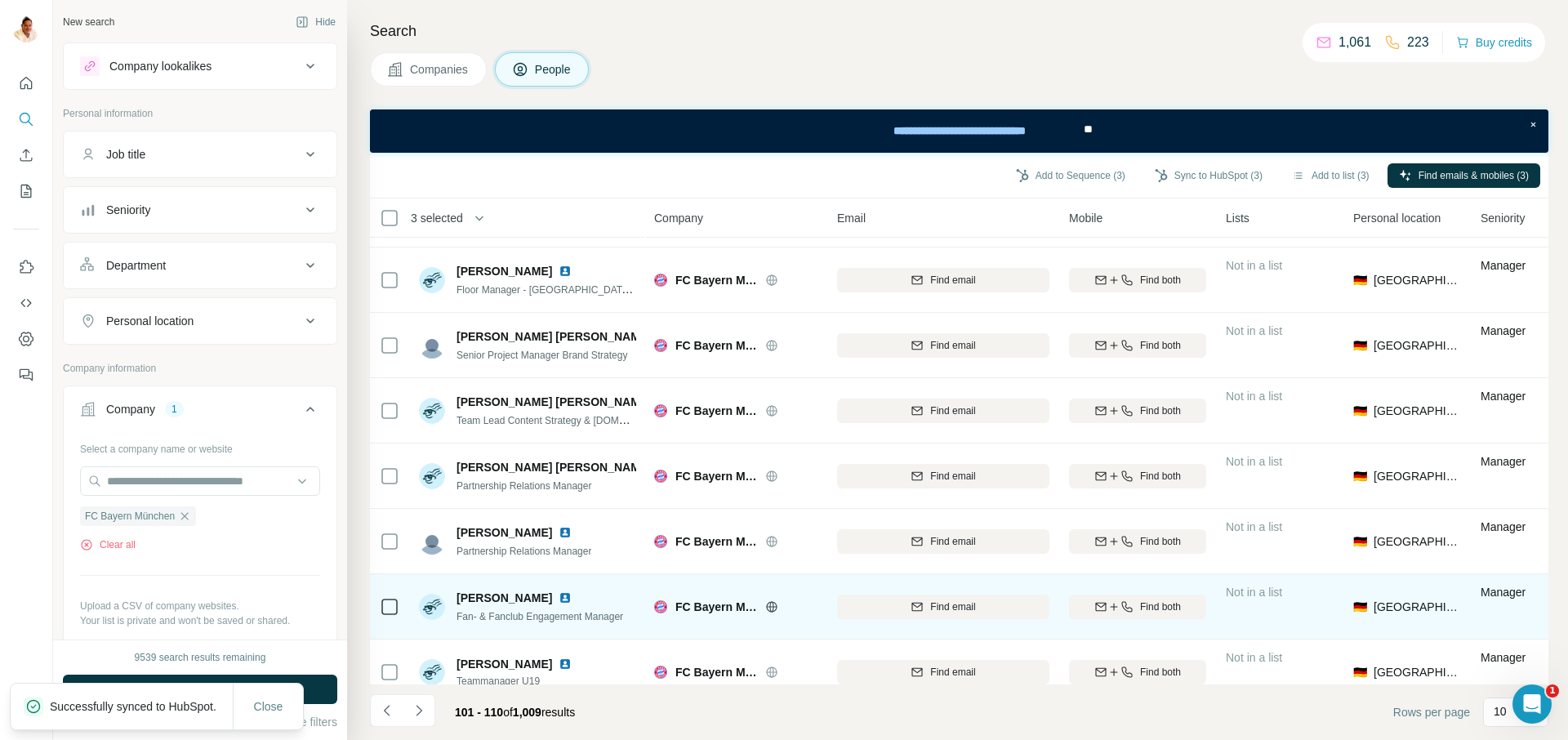
scroll to position [207, 0]
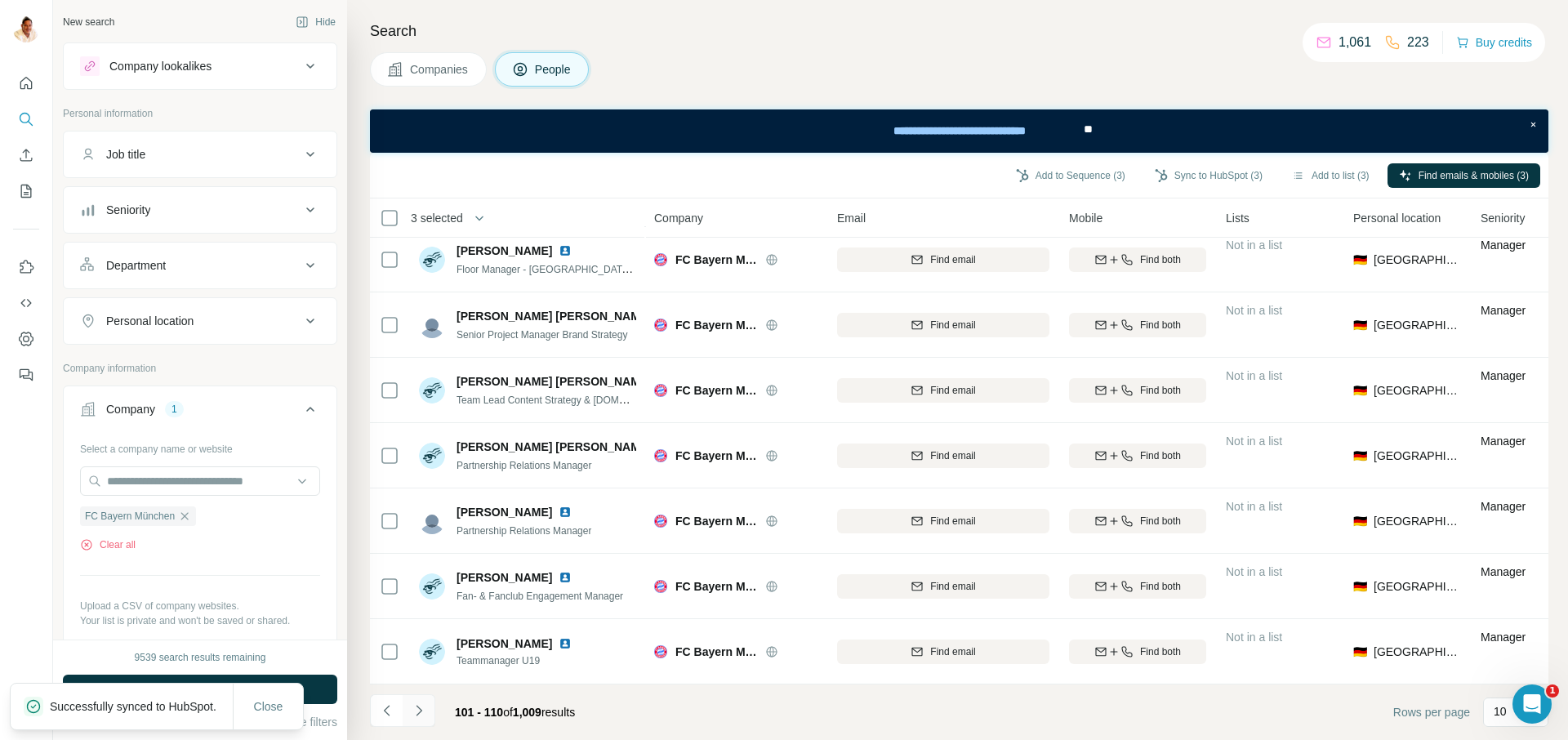
click at [422, 705] on icon "Navigate to next page" at bounding box center [419, 711] width 17 height 17
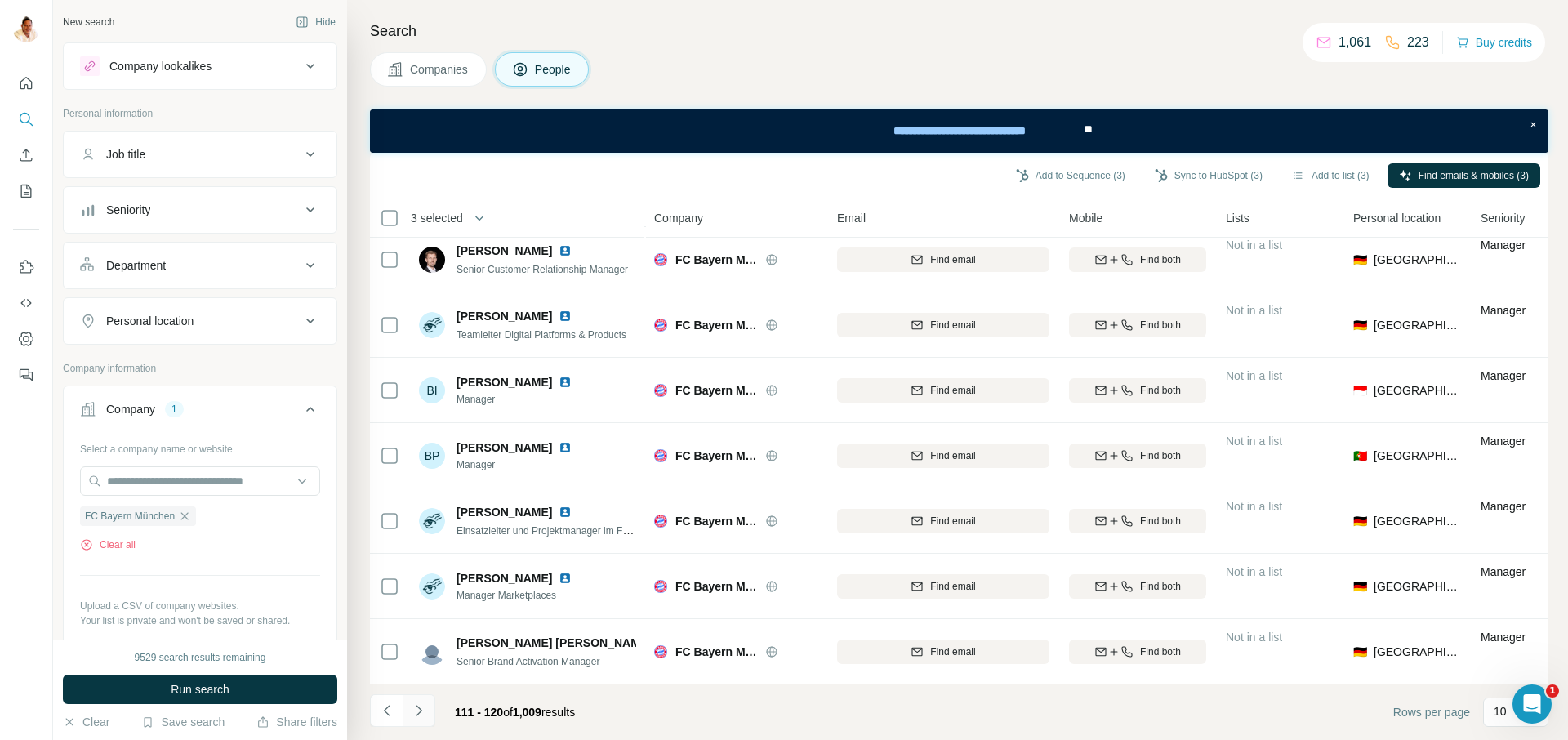
click at [420, 716] on icon "Navigate to next page" at bounding box center [419, 711] width 17 height 17
click at [414, 702] on icon "Navigate to next page" at bounding box center [419, 711] width 17 height 17
click at [421, 706] on icon "Navigate to next page" at bounding box center [419, 711] width 17 height 17
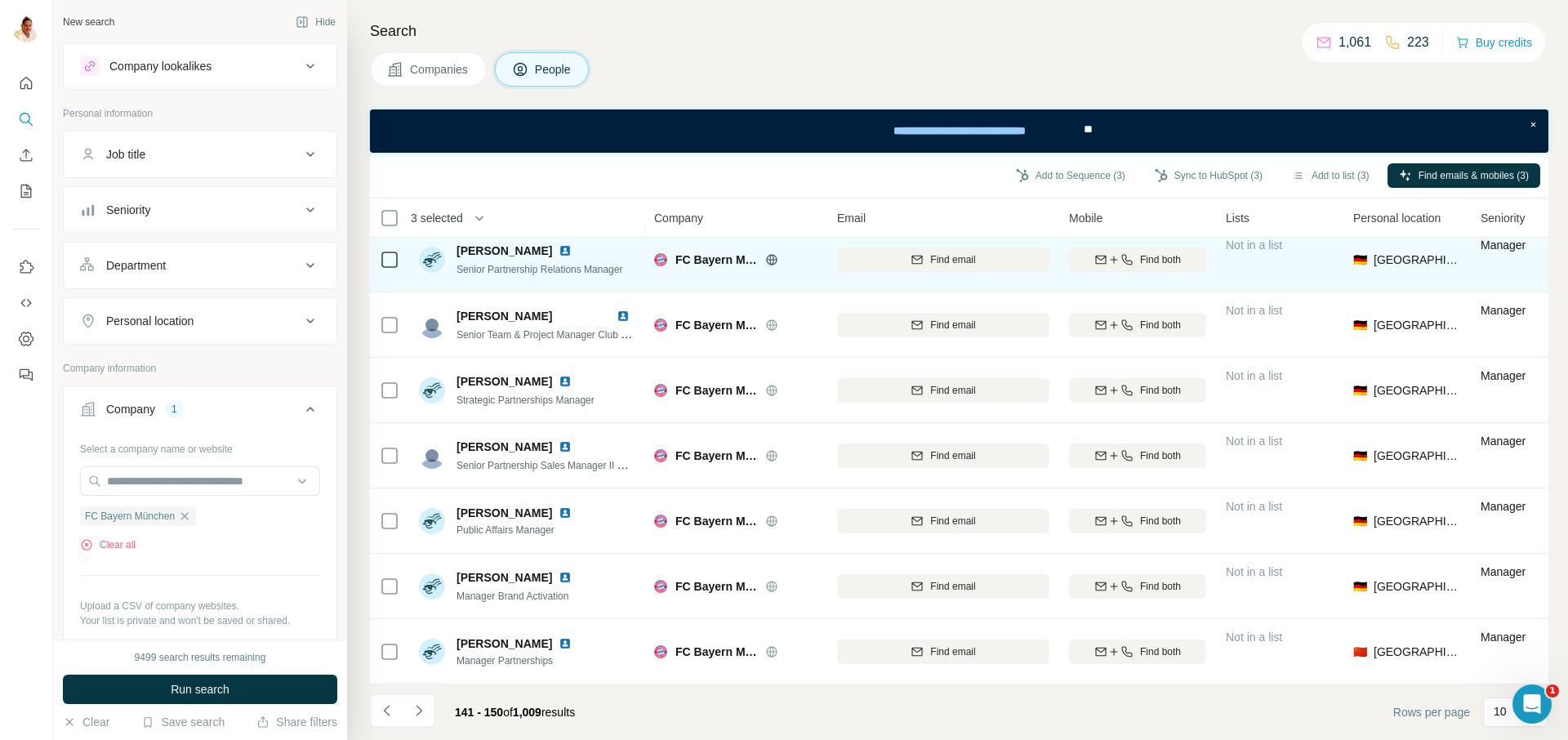
scroll to position [0, 0]
